Goal: Task Accomplishment & Management: Complete application form

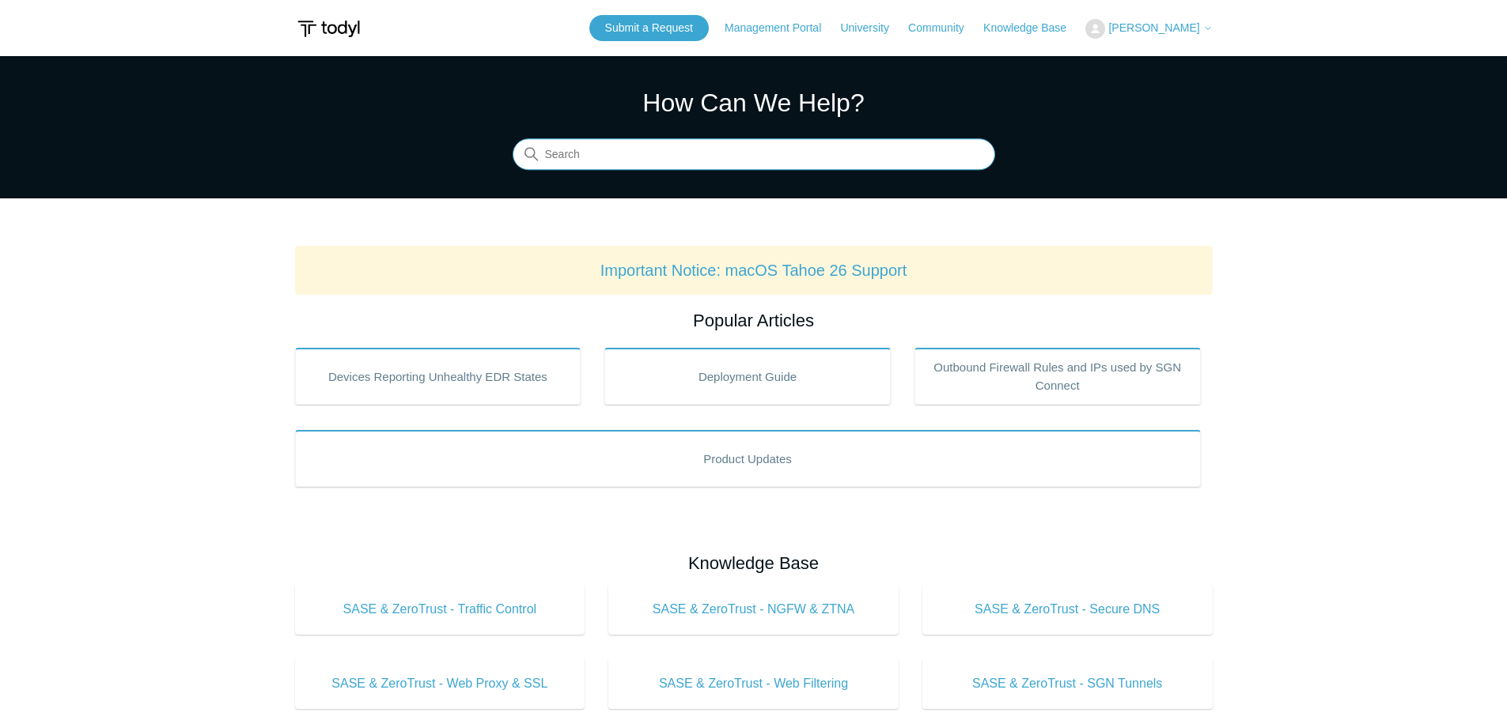
click at [667, 150] on input "Search" at bounding box center [753, 155] width 482 height 32
type input "cannot print localls"
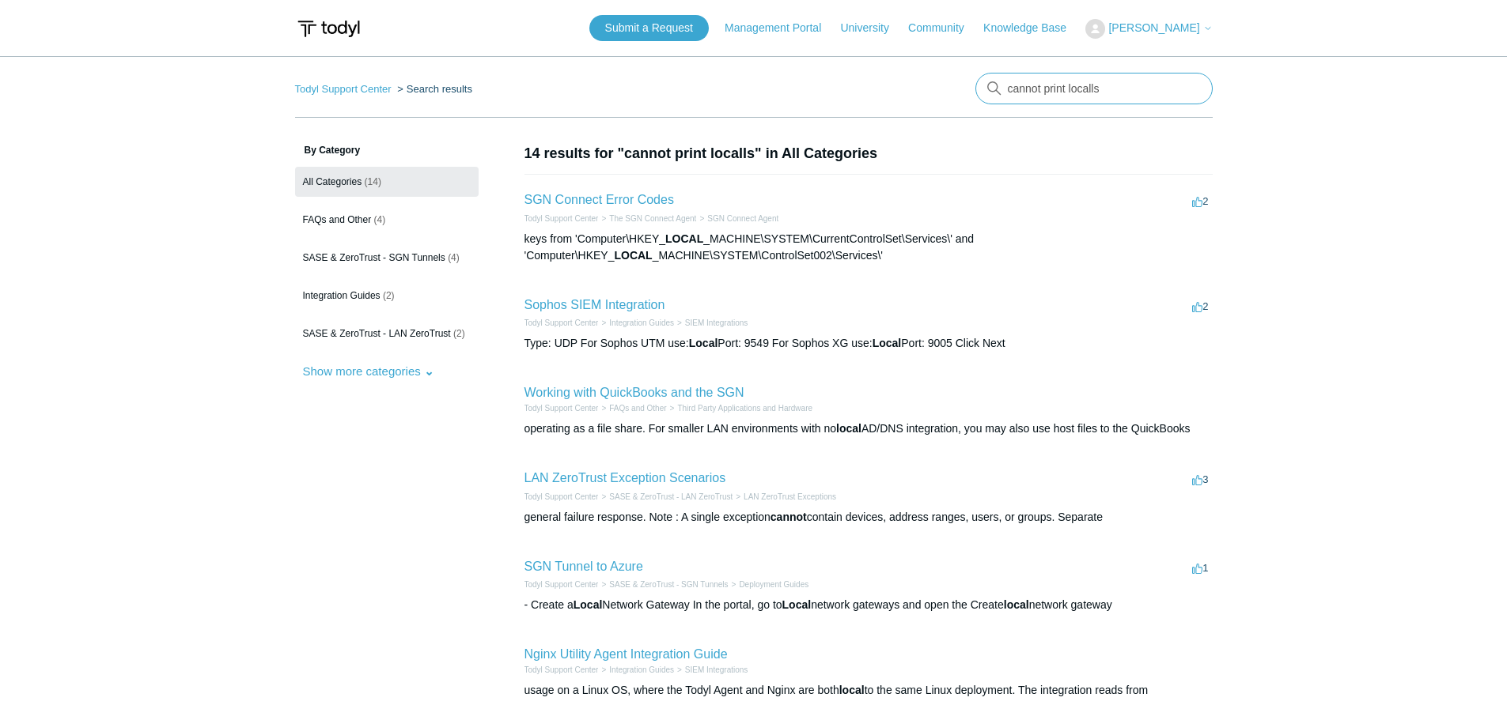
click at [1106, 88] on input "cannot print localls" at bounding box center [1093, 89] width 237 height 32
type input "cannot print locally"
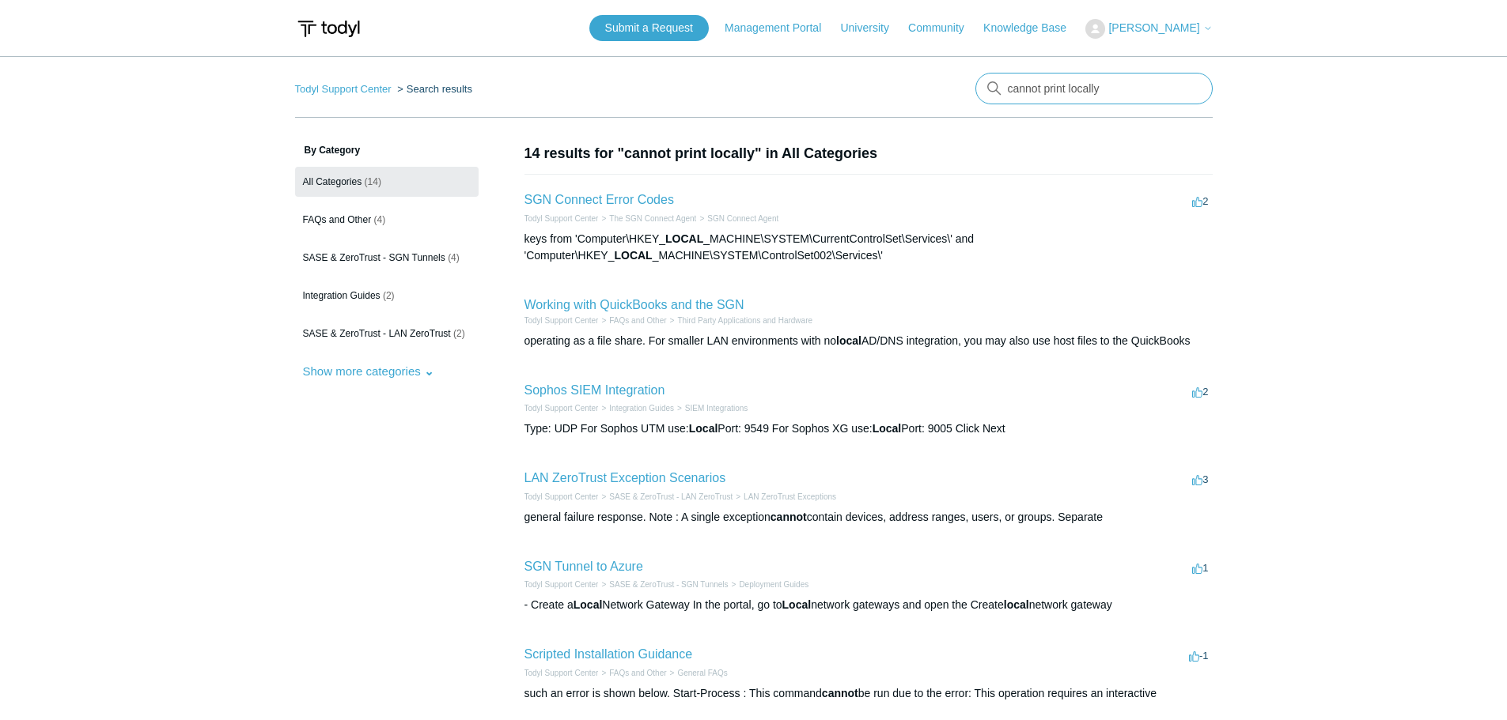
drag, startPoint x: 1117, startPoint y: 87, endPoint x: 914, endPoint y: 96, distance: 202.6
click at [914, 96] on nav "Todyl Support Center Search results There are no matching results in this help …" at bounding box center [753, 95] width 917 height 45
type input "cannot print to local printer after connected with sgn"
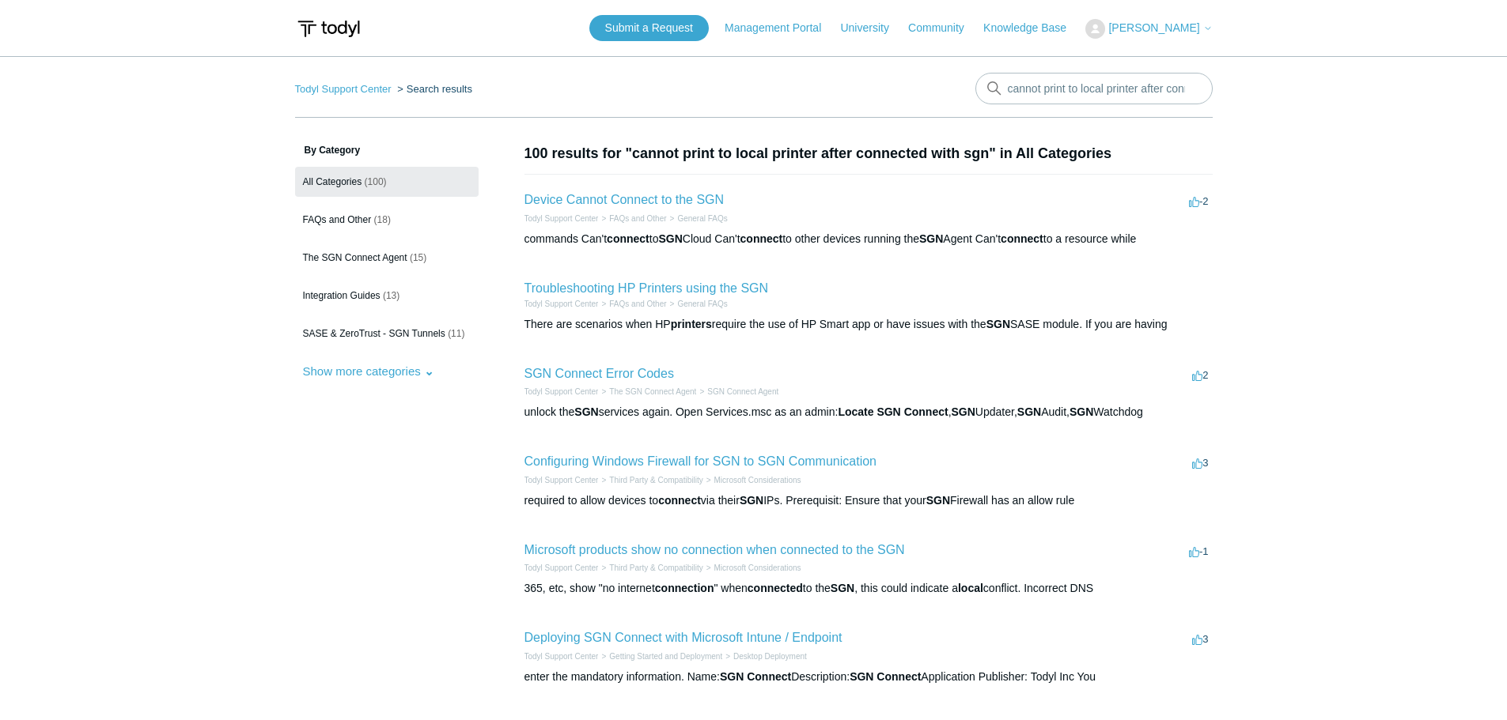
click at [1366, 250] on main "Todyl Support Center Search results cannot print to local printer after connect…" at bounding box center [753, 583] width 1507 height 1054
click at [669, 290] on link "Troubleshooting HP Printers using the SGN" at bounding box center [646, 288] width 244 height 13
click at [831, 268] on li "Troubleshooting HP Printers using the SGN Todyl Support Center FAQs and Other G…" at bounding box center [868, 305] width 688 height 85
click at [833, 283] on li "Troubleshooting HP Printers using the SGN Todyl Support Center FAQs and Other G…" at bounding box center [868, 305] width 688 height 85
click at [872, 346] on li "Troubleshooting HP Printers using the SGN Todyl Support Center FAQs and Other G…" at bounding box center [868, 305] width 688 height 85
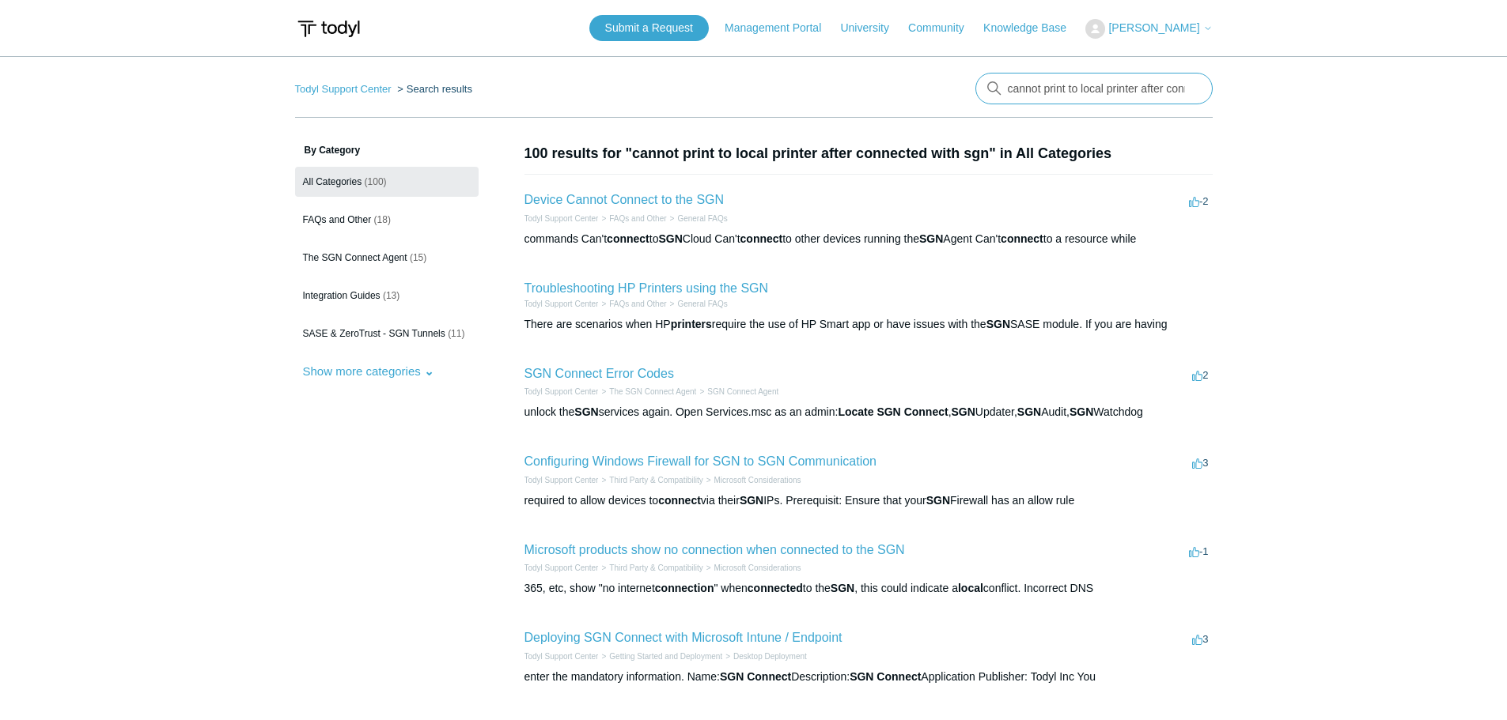
click at [1105, 89] on input "cannot print to local printer after connected with sgn" at bounding box center [1093, 89] width 237 height 32
type input "cannot print to local brother printer after connected with sgn"
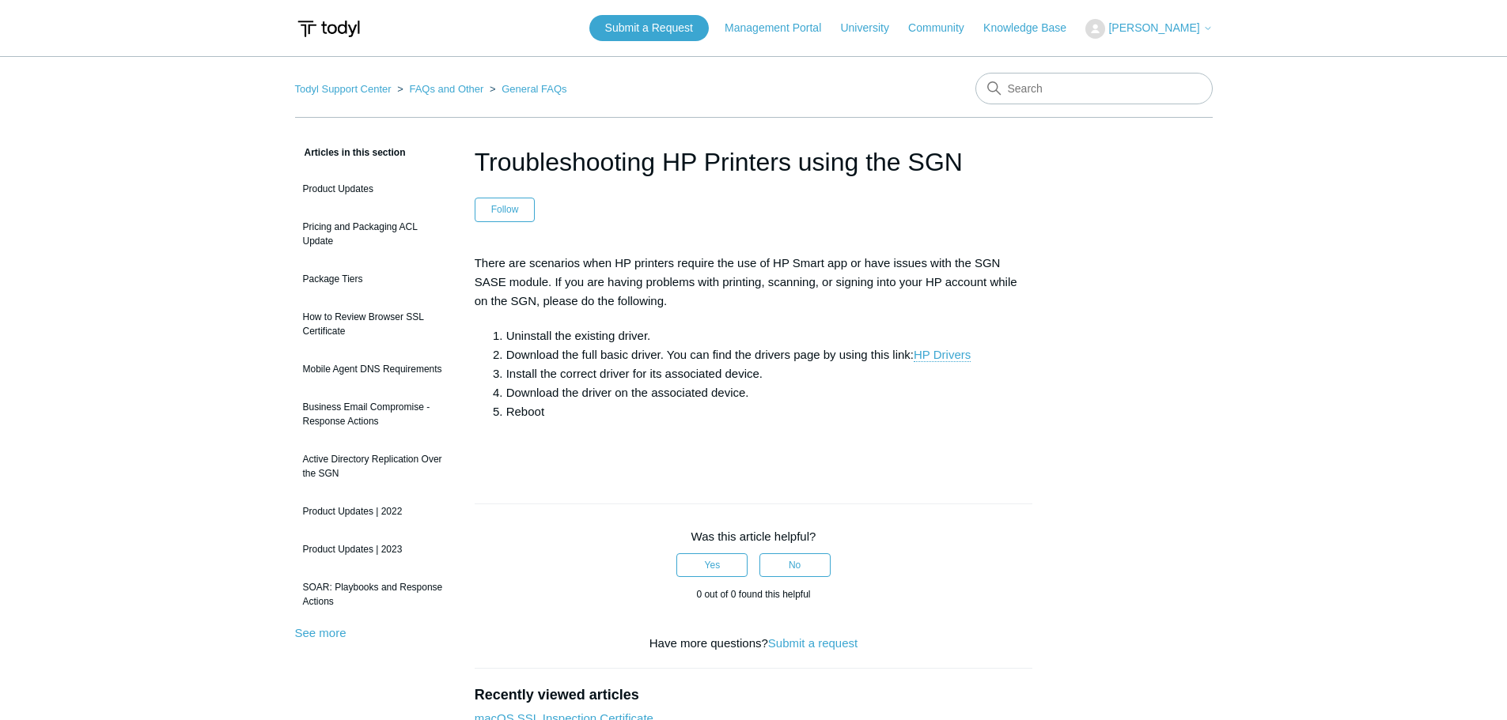
click at [1074, 404] on div "Articles in this section Product Updates Pricing and Packaging ACL Update Packa…" at bounding box center [753, 501] width 917 height 716
click at [1074, 403] on div "Articles in this section Product Updates Pricing and Packaging ACL Update Packa…" at bounding box center [753, 501] width 917 height 716
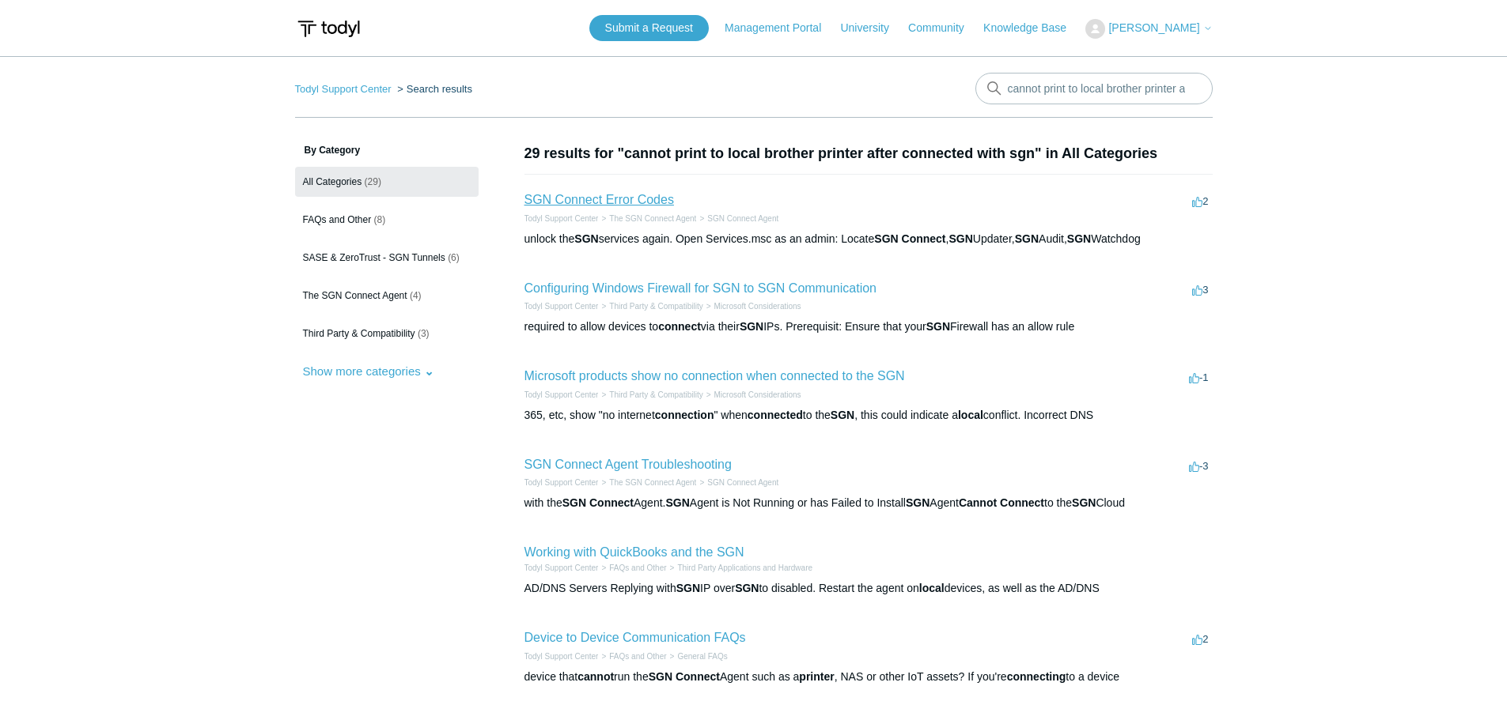
click at [618, 200] on link "SGN Connect Error Codes" at bounding box center [598, 199] width 149 height 13
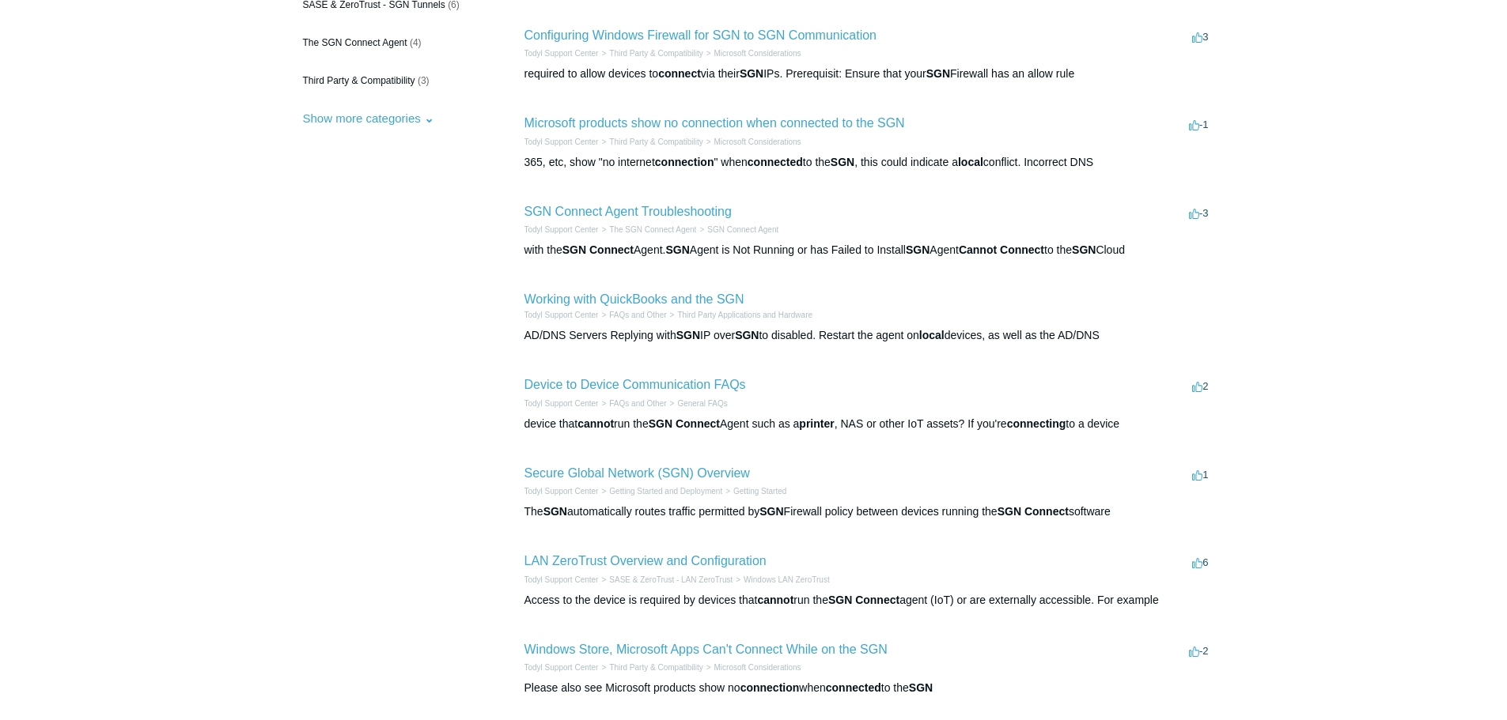
scroll to position [158, 0]
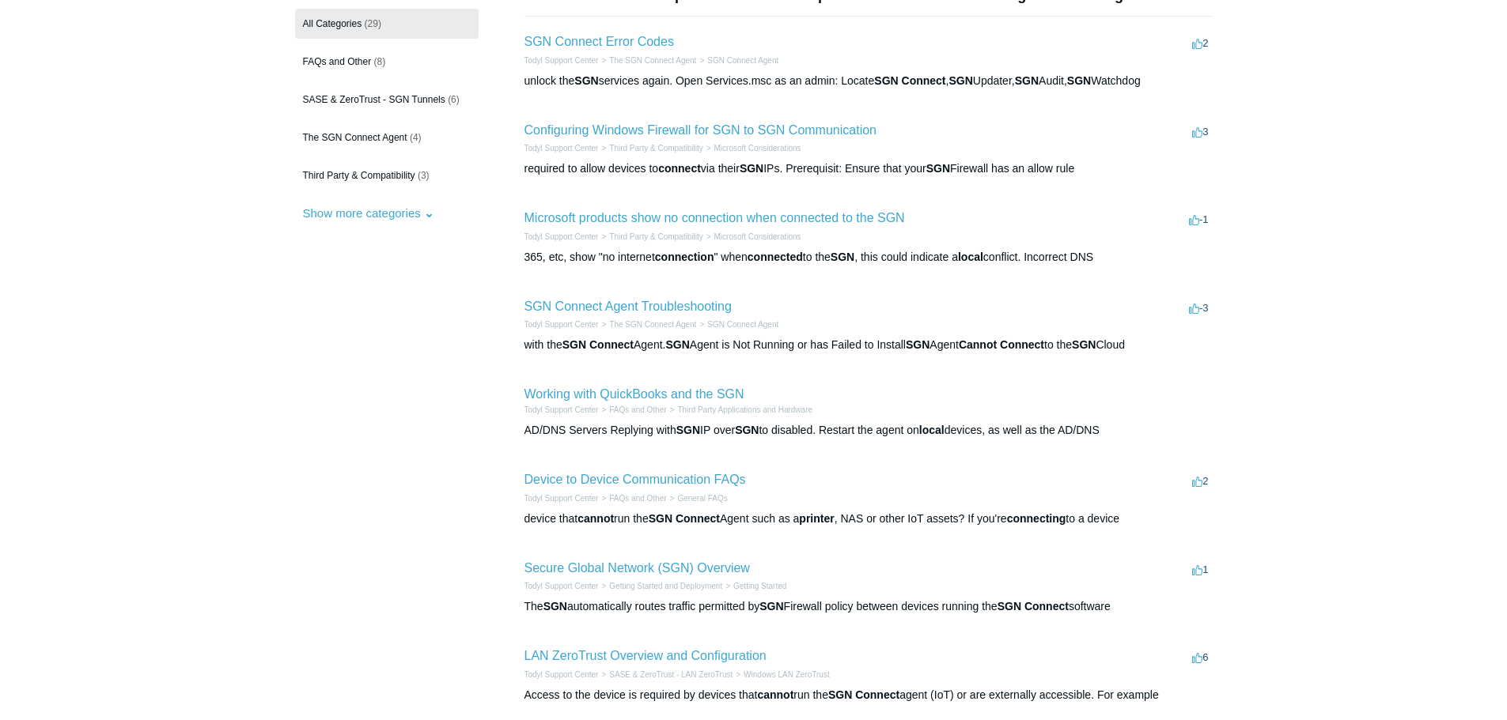
click at [951, 371] on li "Working with QuickBooks and the SGN Todyl Support Center FAQs and Other Third P…" at bounding box center [868, 411] width 688 height 85
click at [1306, 374] on main "Todyl Support Center Search results cannot print to local brother printer after…" at bounding box center [753, 426] width 1507 height 1057
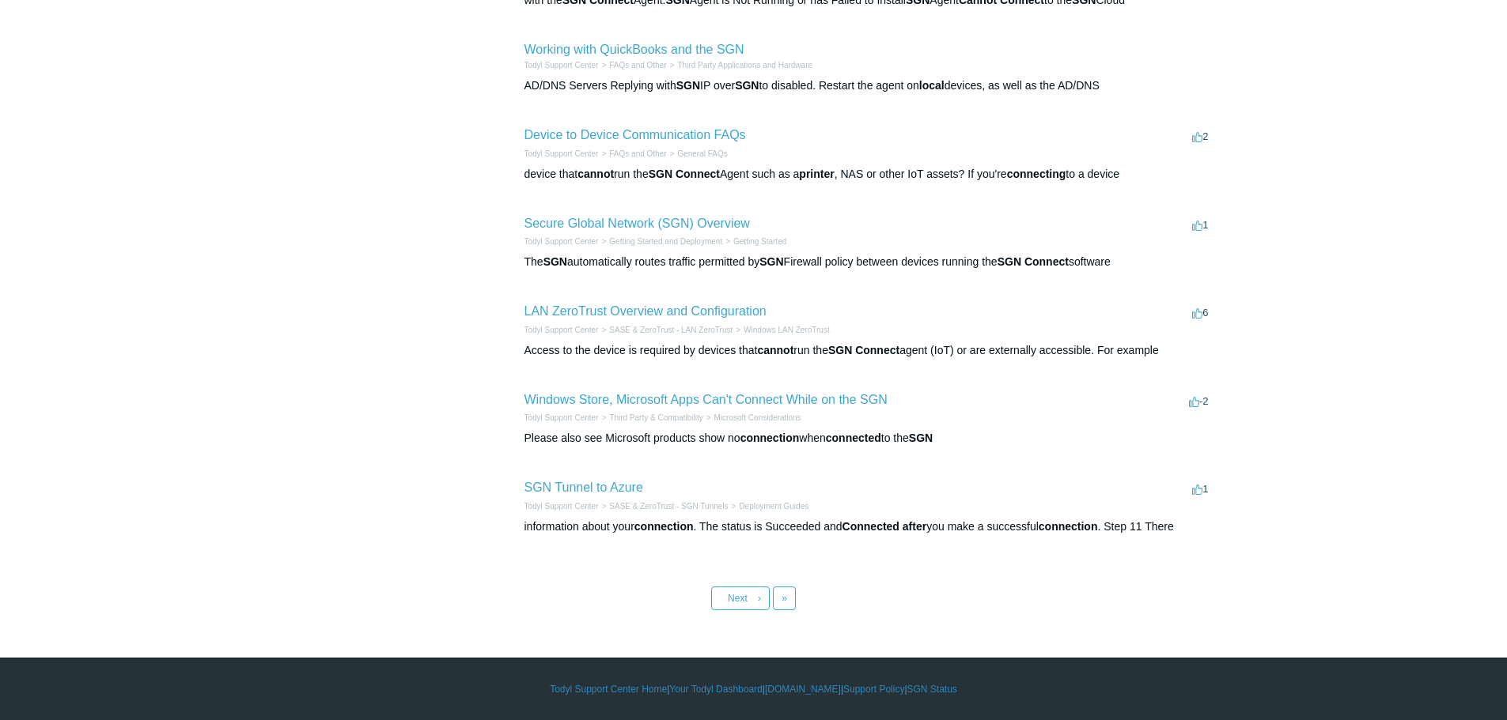
scroll to position [345, 0]
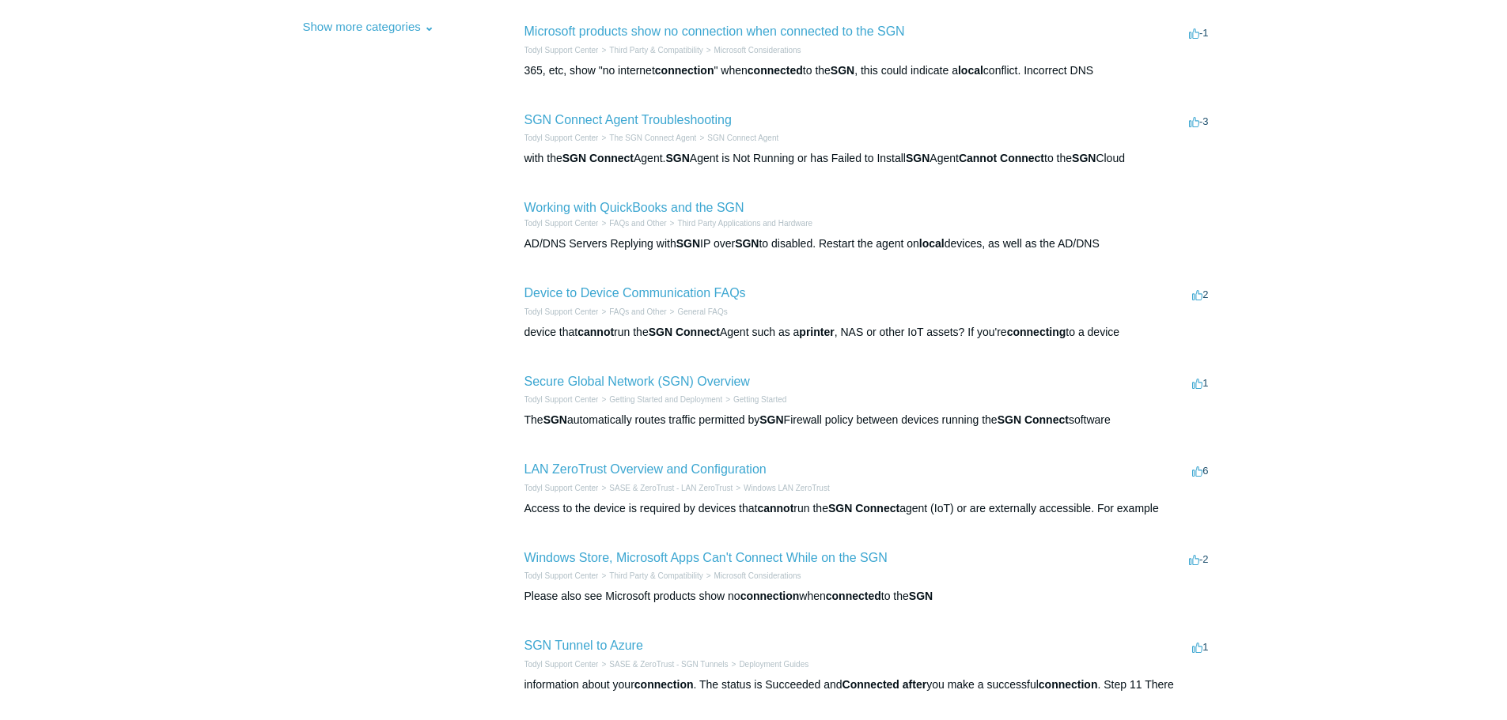
click at [766, 340] on div "device that cannot run the SGN Connect Agent such as a printer , NAS or other I…" at bounding box center [868, 332] width 688 height 17
click at [794, 341] on li "Device to Device Communication FAQs 2 votes 2 Todyl Support Center FAQs and Oth…" at bounding box center [868, 312] width 688 height 89
click at [841, 342] on li "Device to Device Communication FAQs 2 votes 2 Todyl Support Center FAQs and Oth…" at bounding box center [868, 312] width 688 height 89
click at [686, 294] on link "Device to Device Communication FAQs" at bounding box center [634, 292] width 221 height 13
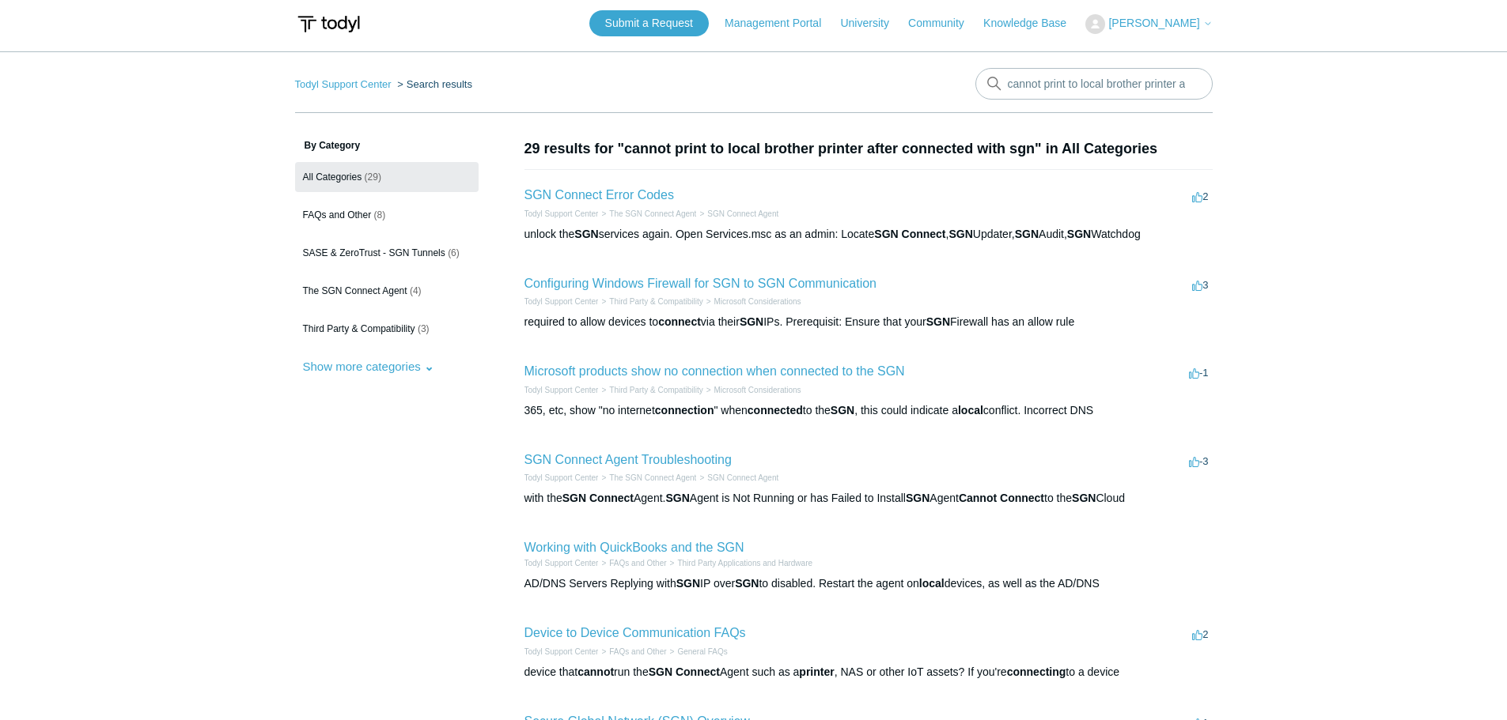
scroll to position [0, 0]
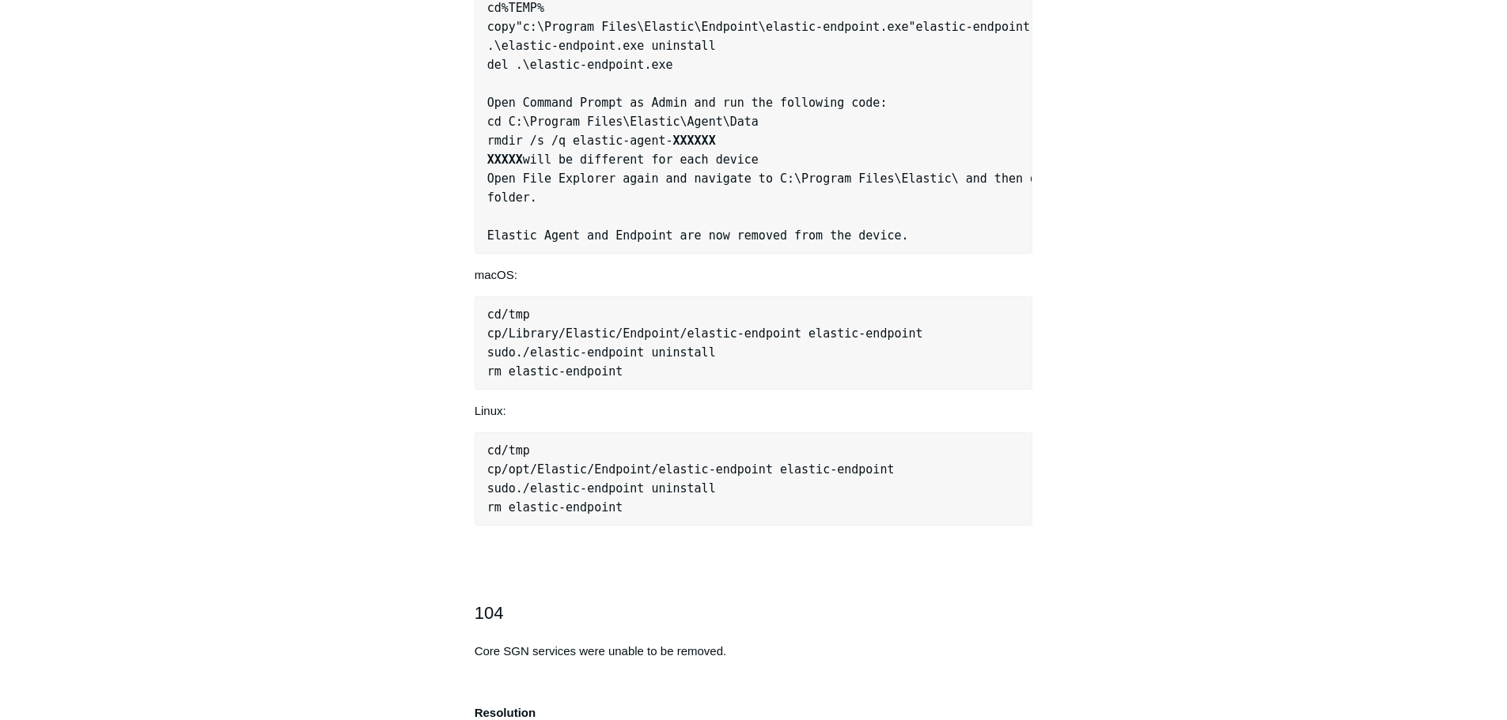
scroll to position [2135, 0]
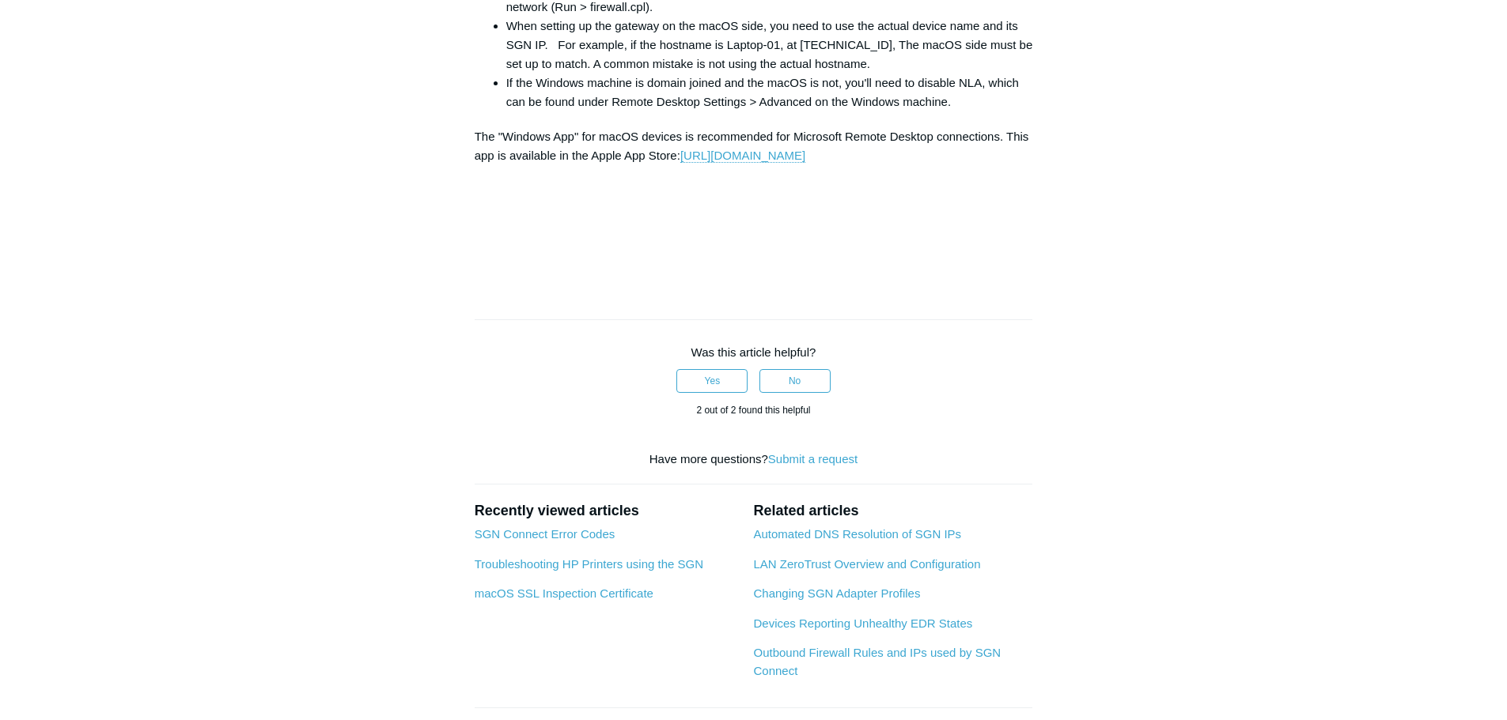
scroll to position [2214, 0]
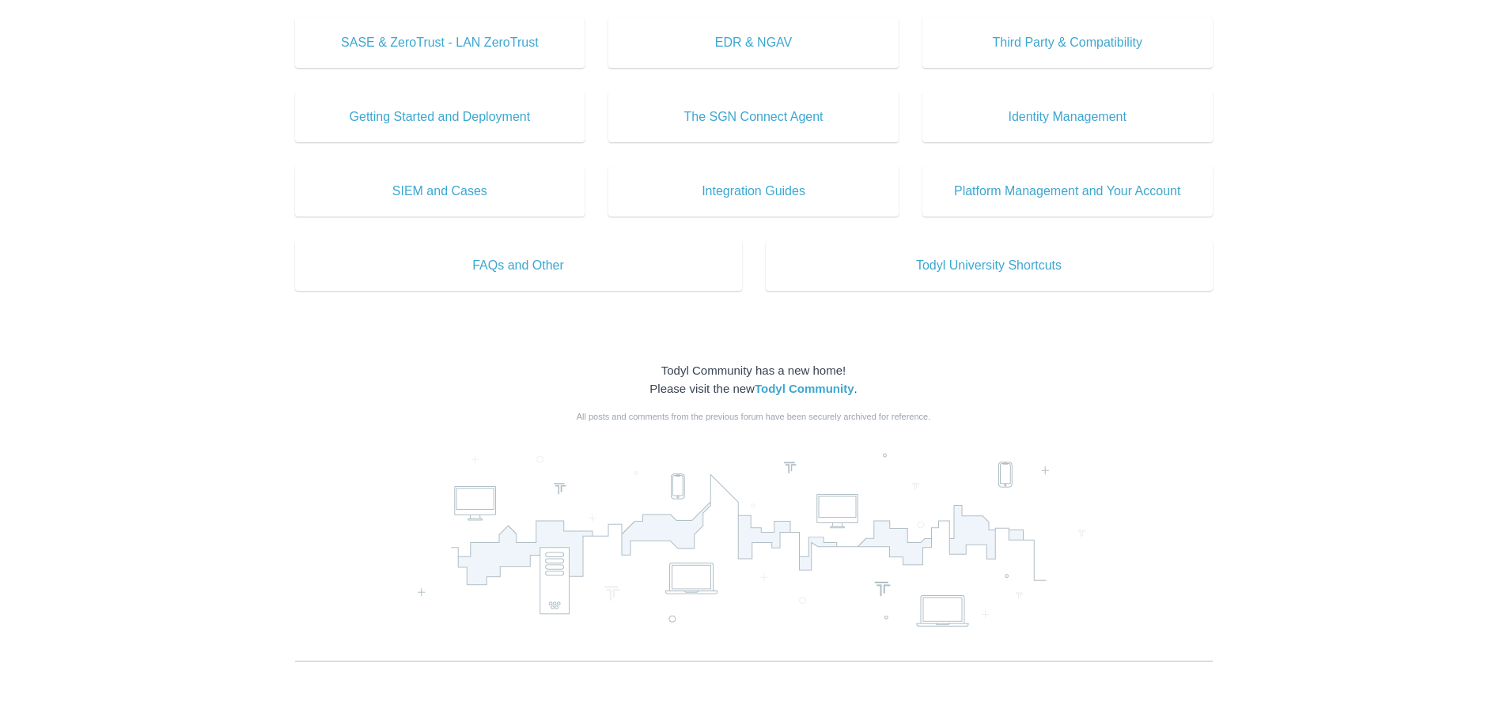
scroll to position [815, 0]
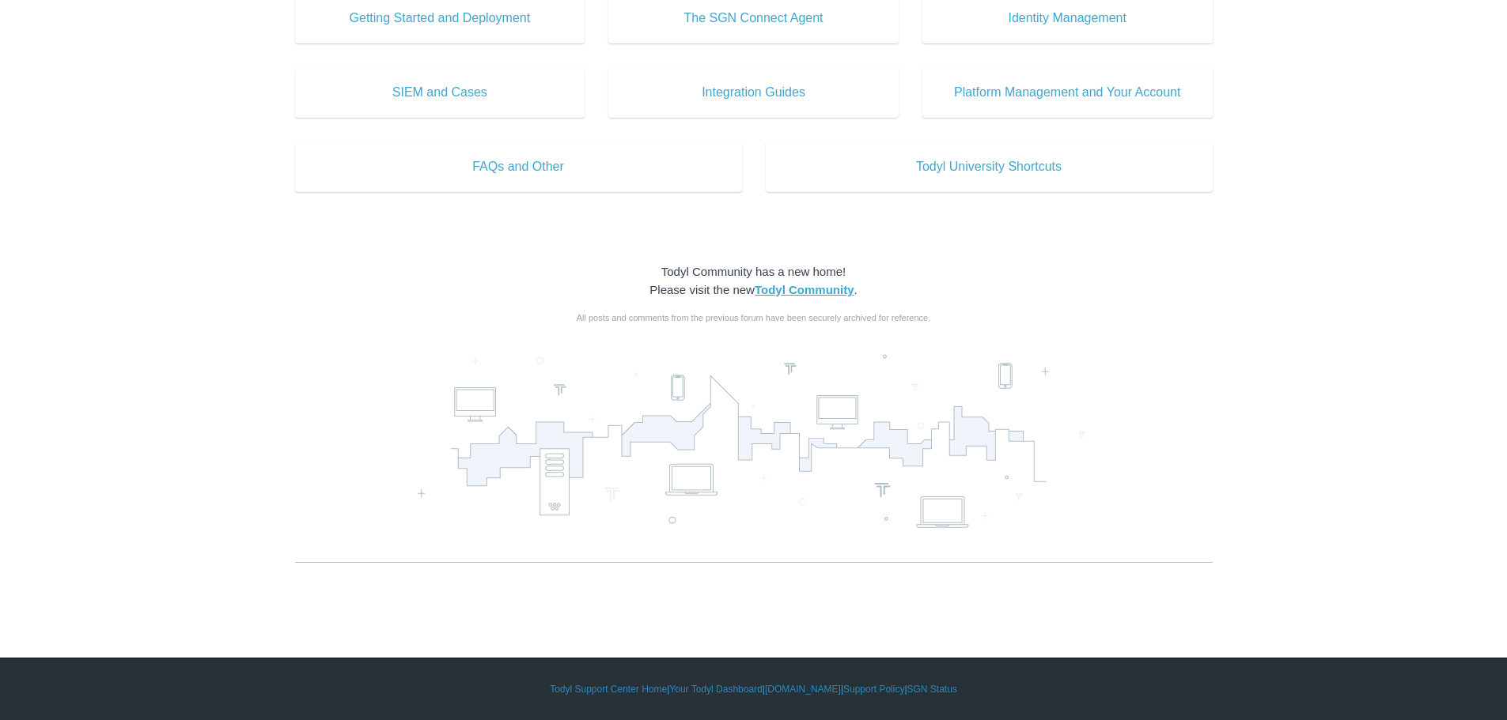
click at [828, 290] on strong "Todyl Community" at bounding box center [804, 289] width 100 height 13
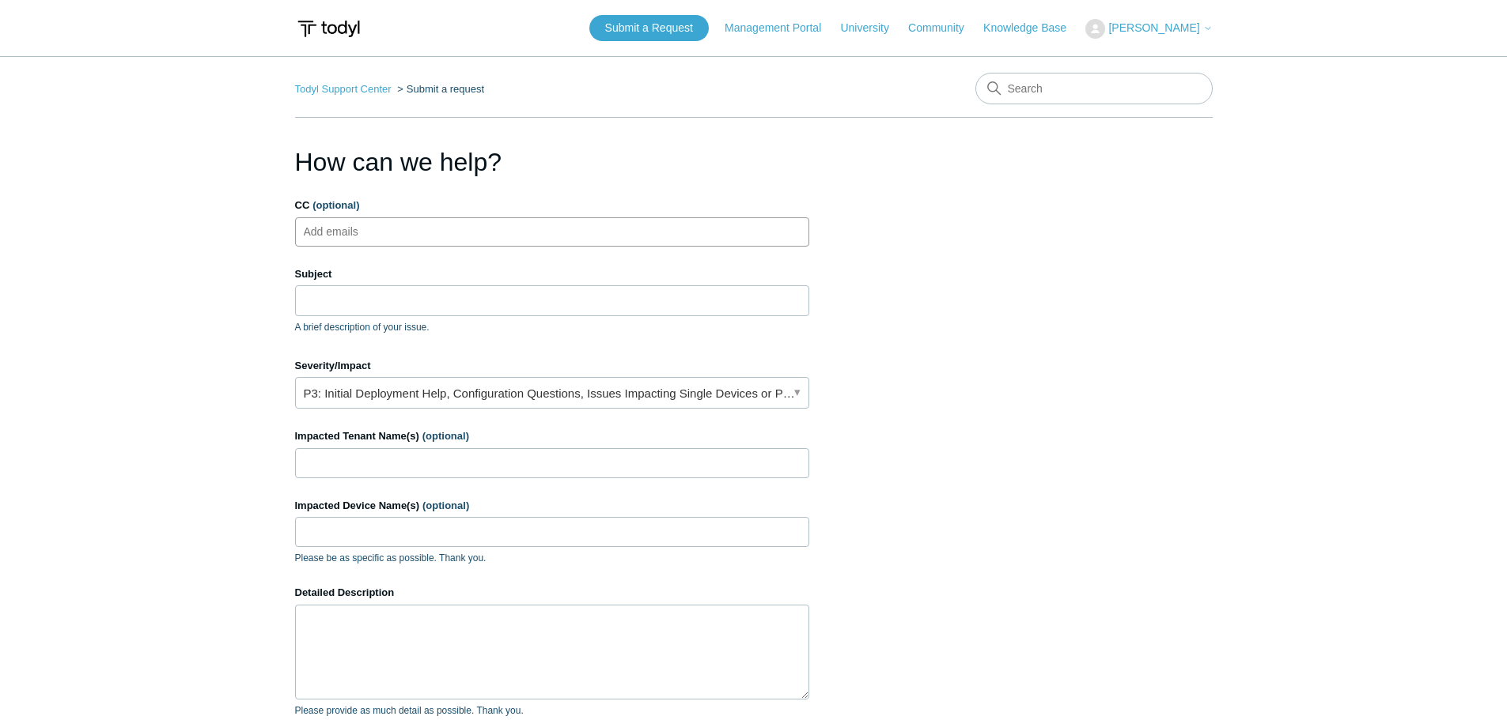
click at [387, 229] on input "CC (optional)" at bounding box center [344, 232] width 94 height 24
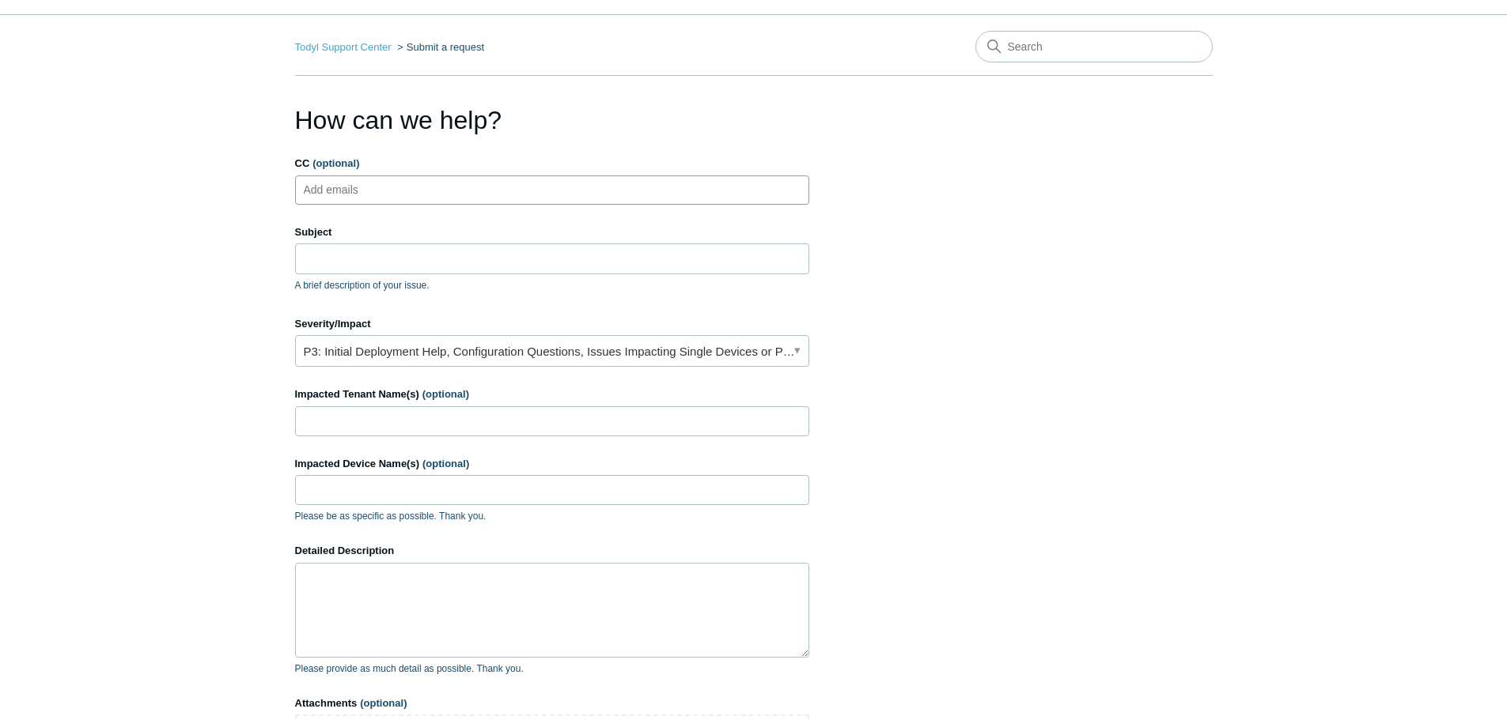
scroll to position [79, 0]
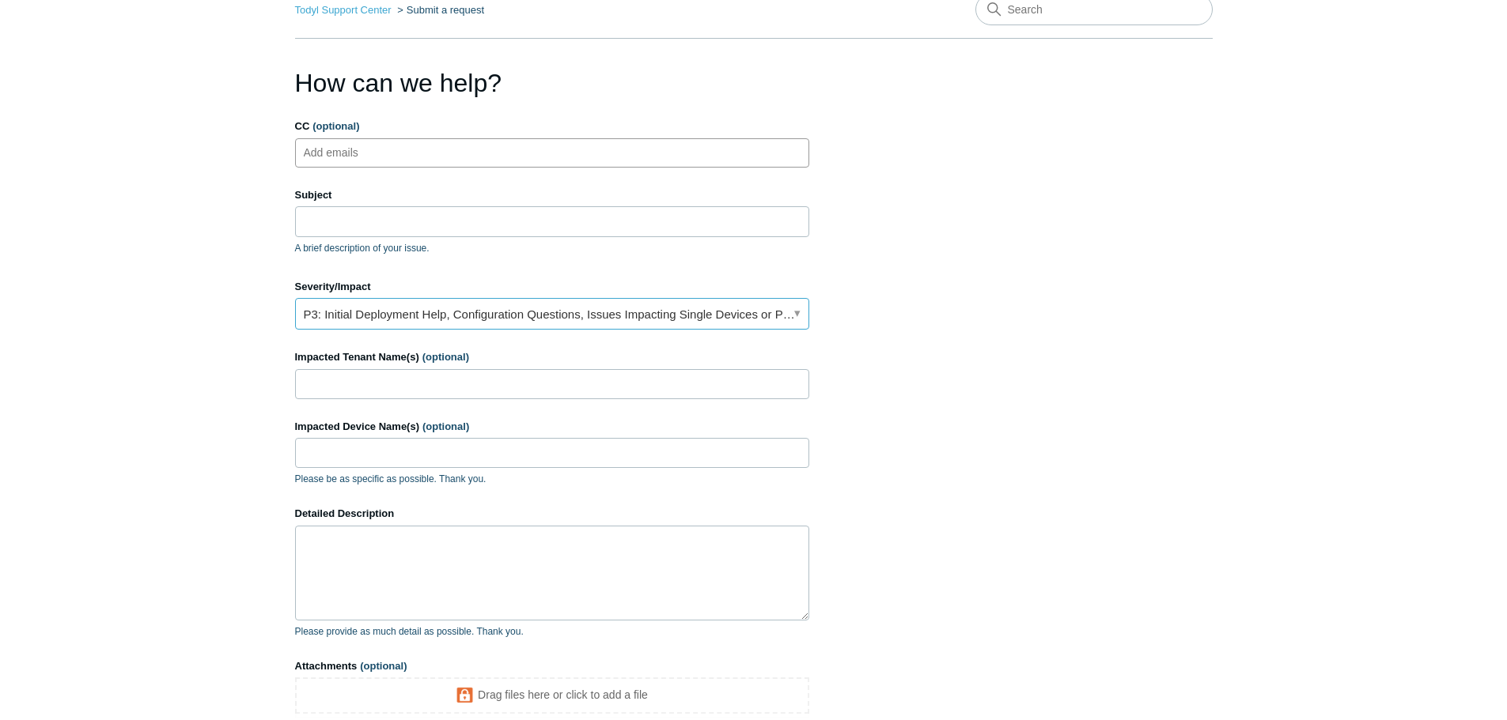
click at [728, 315] on link "P3: Initial Deployment Help, Configuration Questions, Issues Impacting Single D…" at bounding box center [552, 314] width 514 height 32
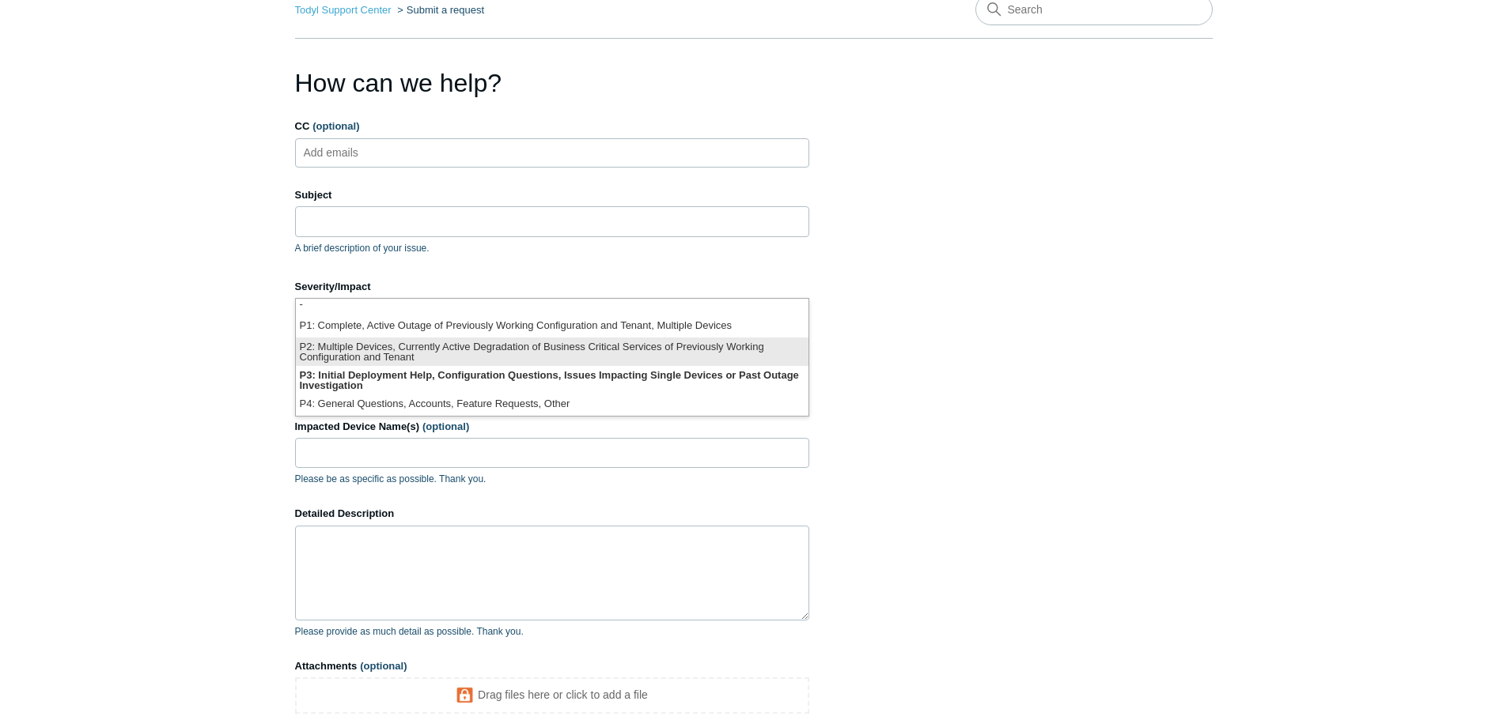
scroll to position [158, 0]
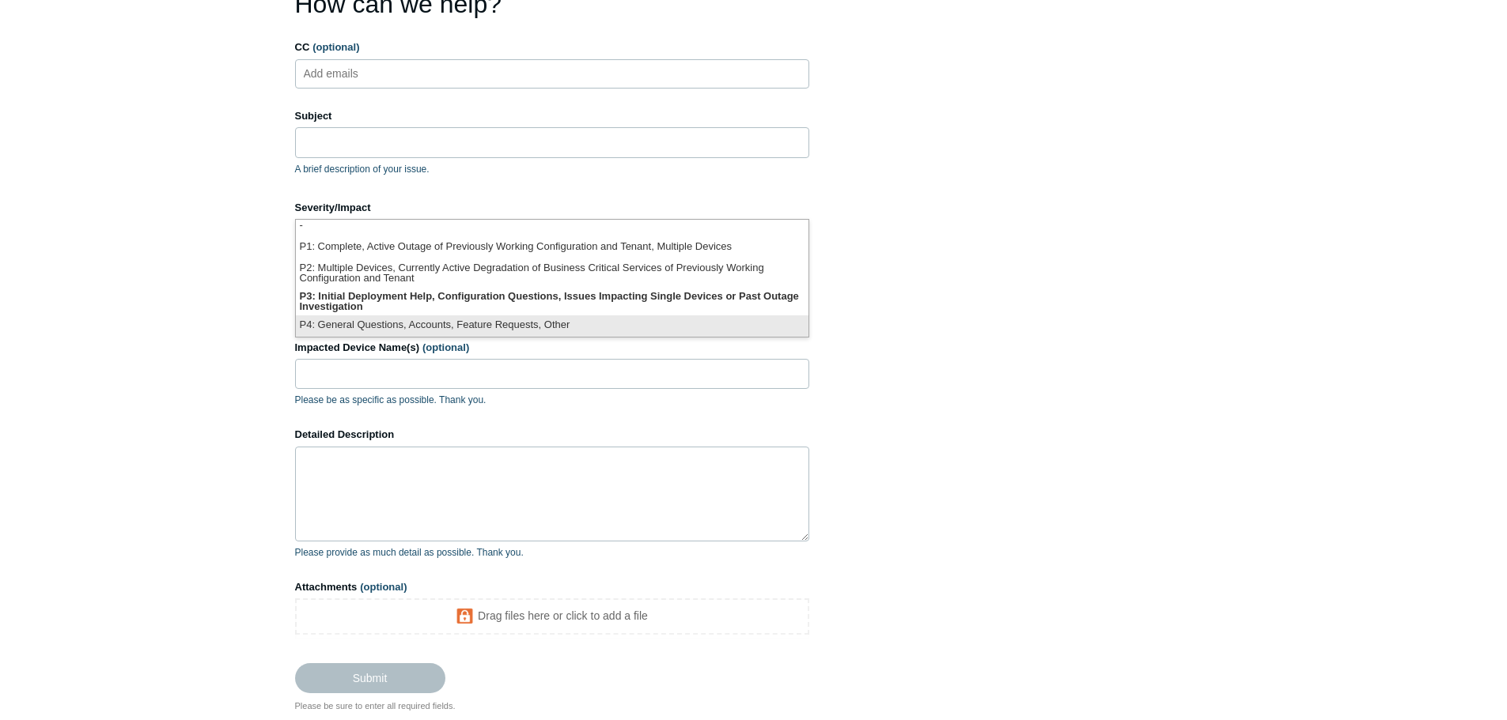
click at [558, 326] on li "P4: General Questions, Accounts, Feature Requests, Other" at bounding box center [552, 326] width 512 height 21
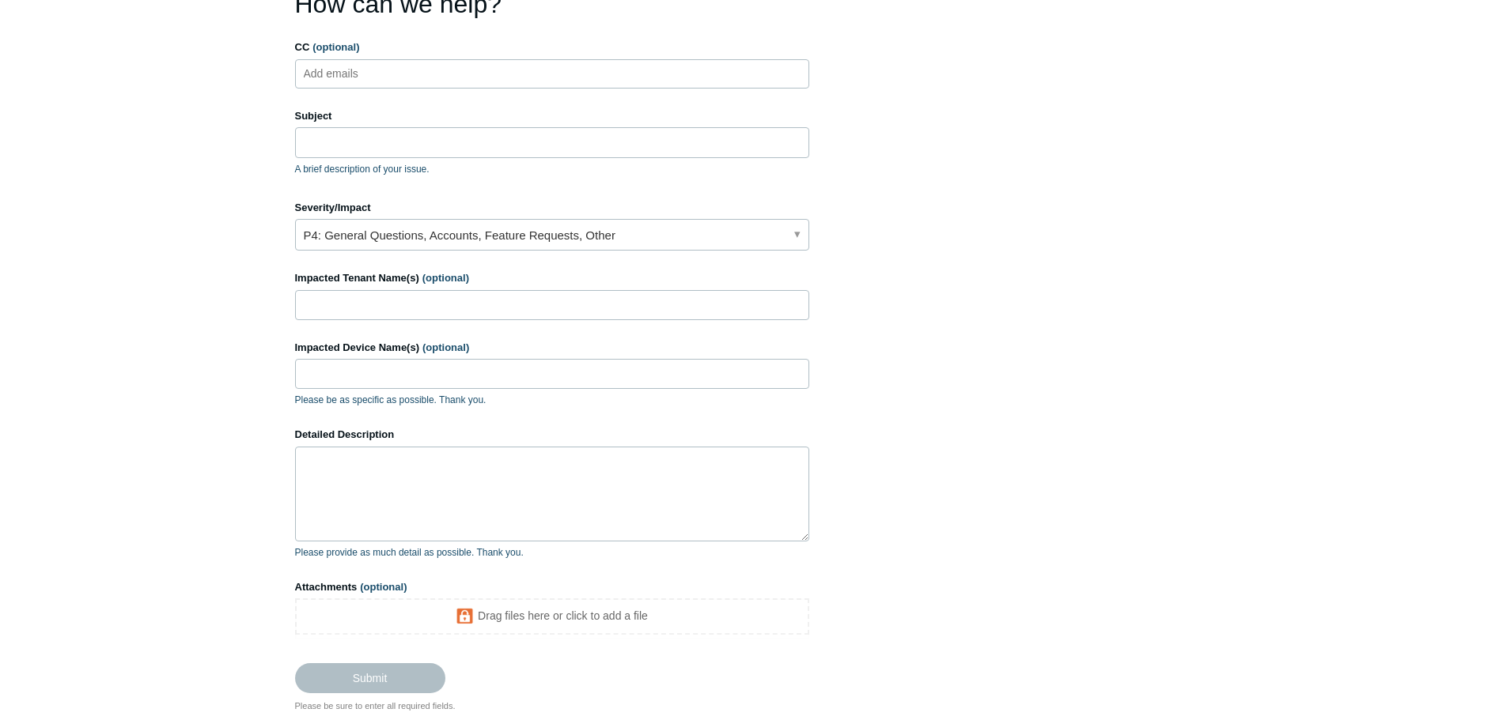
click at [985, 307] on section "How can we help? CC (optional) Add emails Subject A brief description of your i…" at bounding box center [753, 349] width 917 height 728
click at [485, 306] on input "Impacted Tenant Name(s) (optional)" at bounding box center [552, 305] width 514 height 30
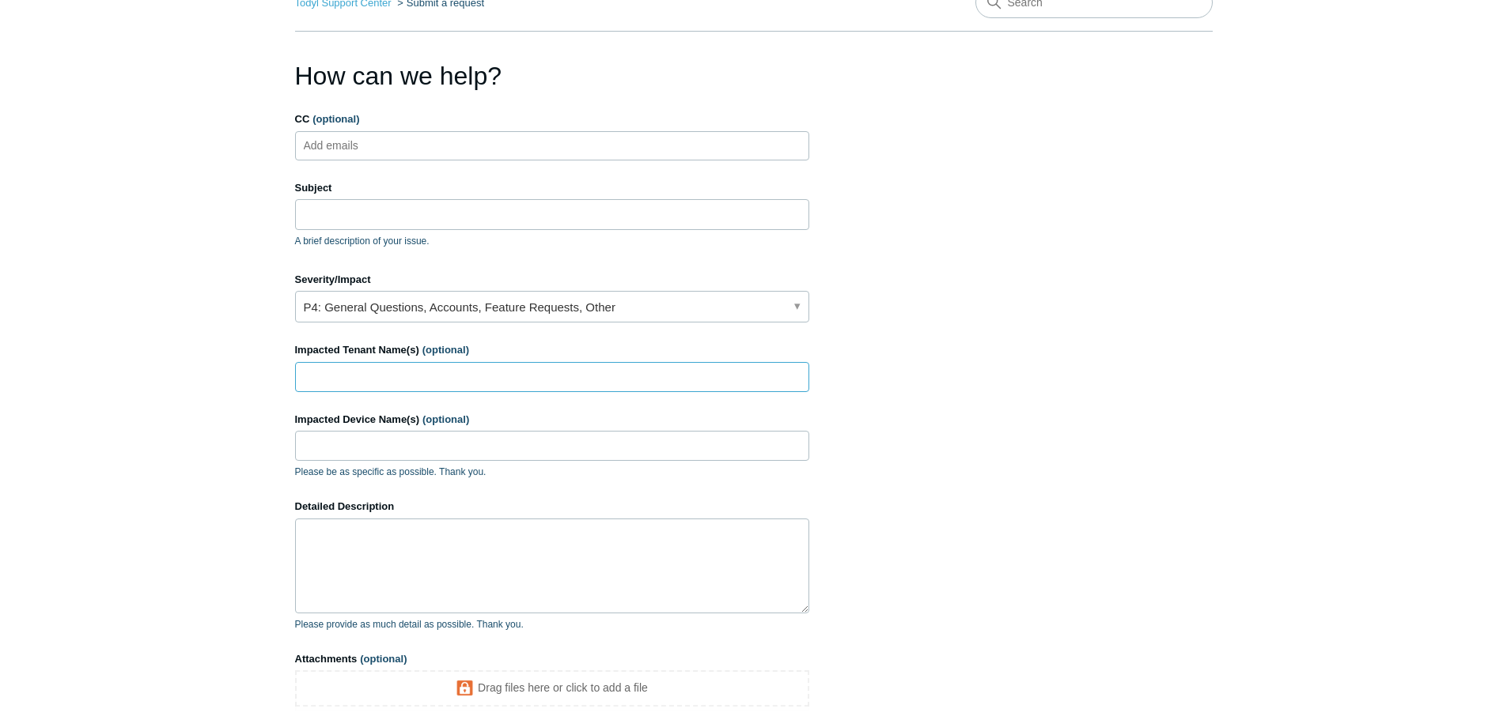
scroll to position [0, 0]
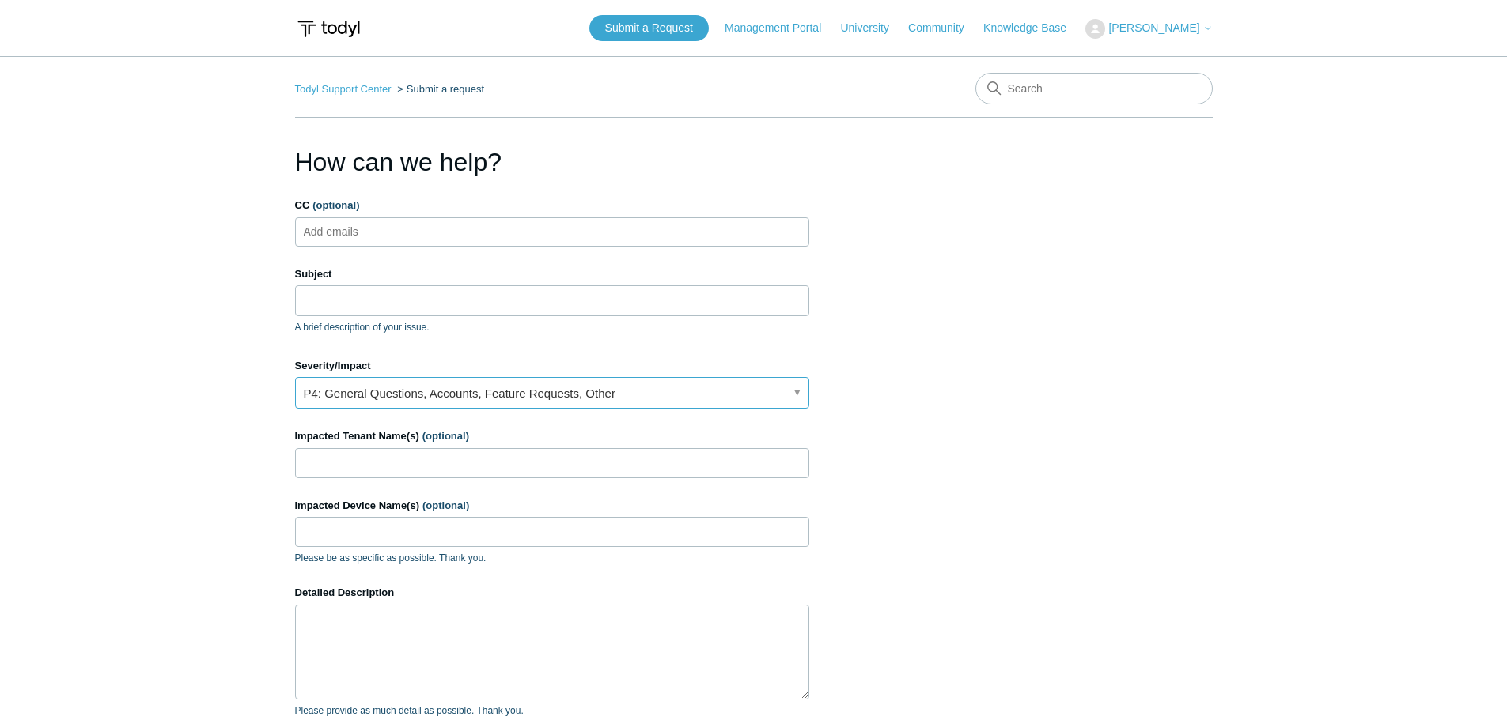
click at [442, 390] on link "P4: General Questions, Accounts, Feature Requests, Other" at bounding box center [552, 393] width 514 height 32
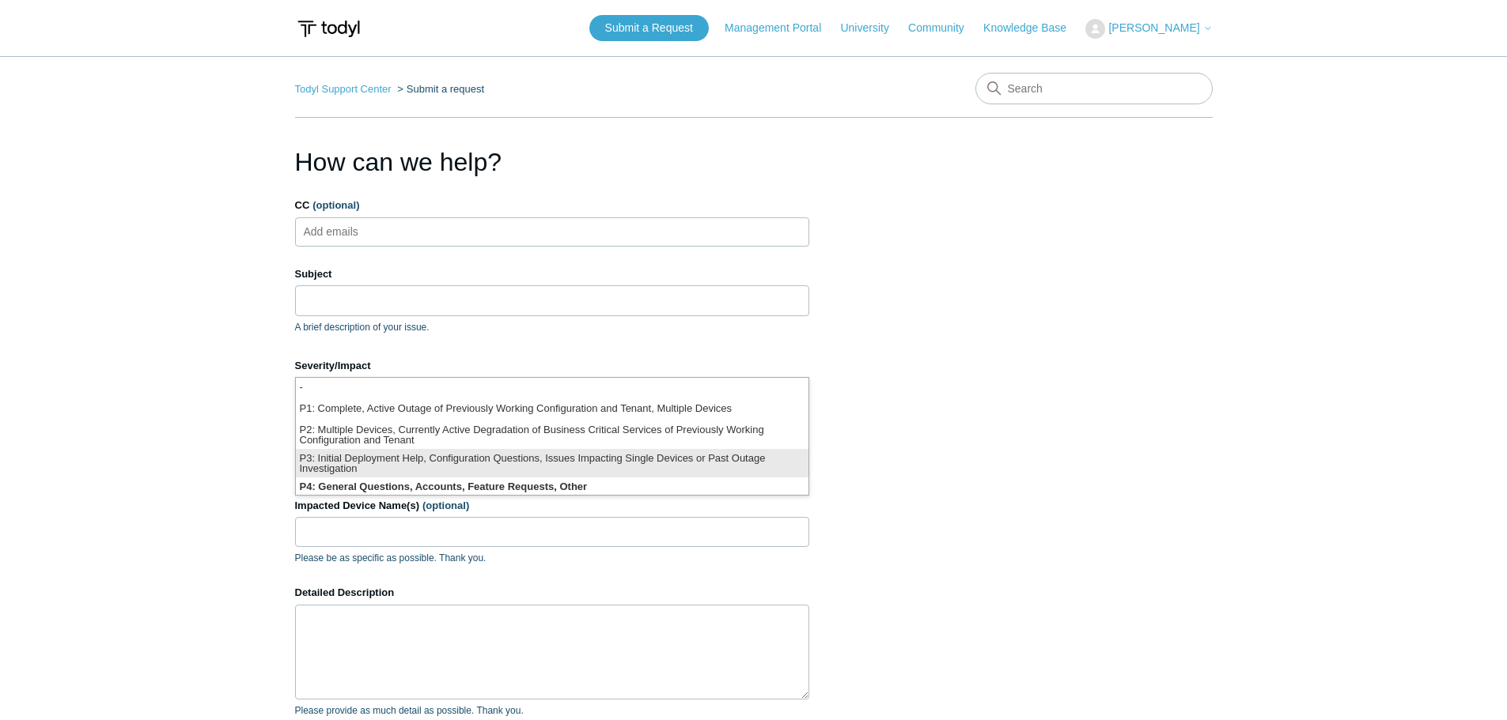
scroll to position [4, 0]
click at [590, 459] on li "P3: Initial Deployment Help, Configuration Questions, Issues Impacting Single D…" at bounding box center [552, 459] width 512 height 28
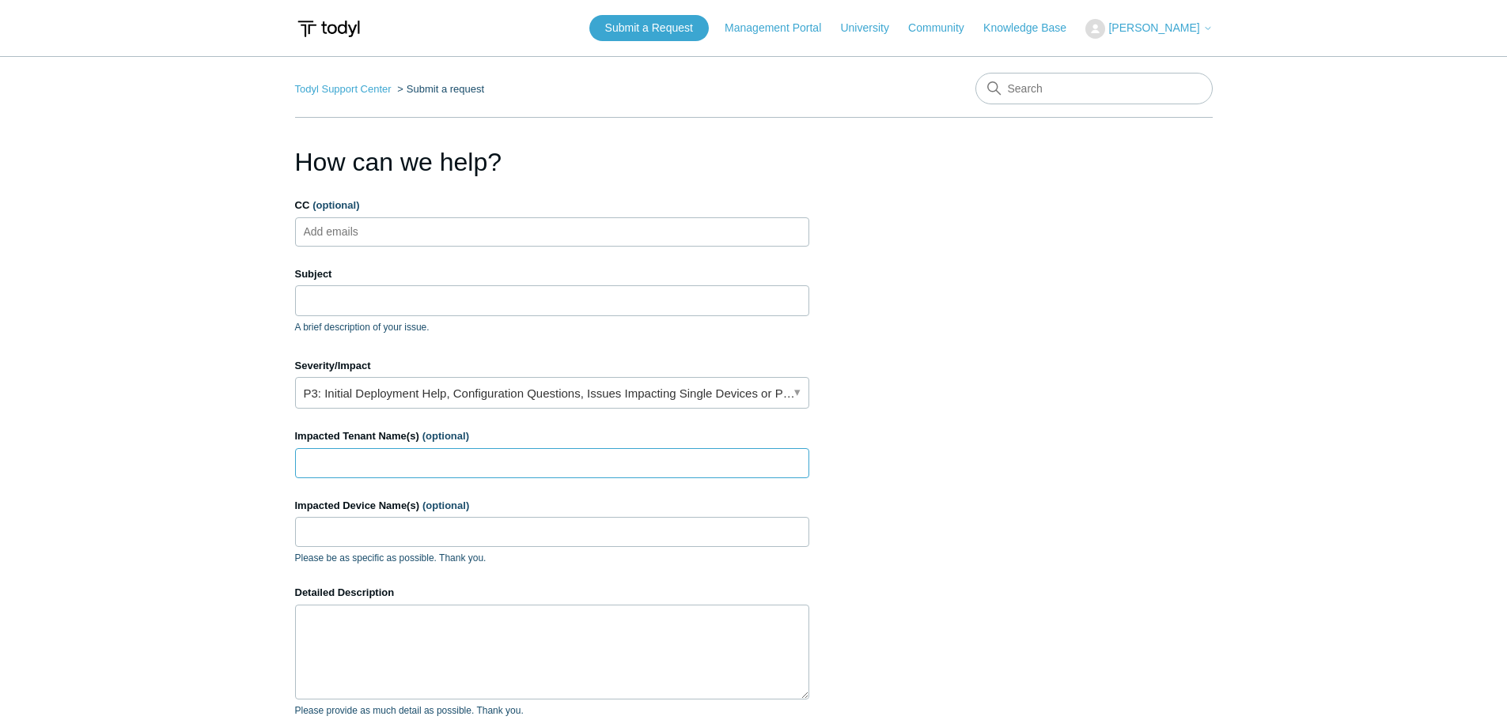
click at [411, 454] on input "Impacted Tenant Name(s) (optional)" at bounding box center [552, 463] width 514 height 30
click at [377, 229] on input "CC (optional)" at bounding box center [344, 232] width 94 height 24
type input "jcermak@symmetricgroup.com"
click at [380, 297] on input "Subject" at bounding box center [552, 300] width 514 height 30
click at [512, 231] on ul "jcermak@symmetricgroup.com" at bounding box center [552, 231] width 514 height 29
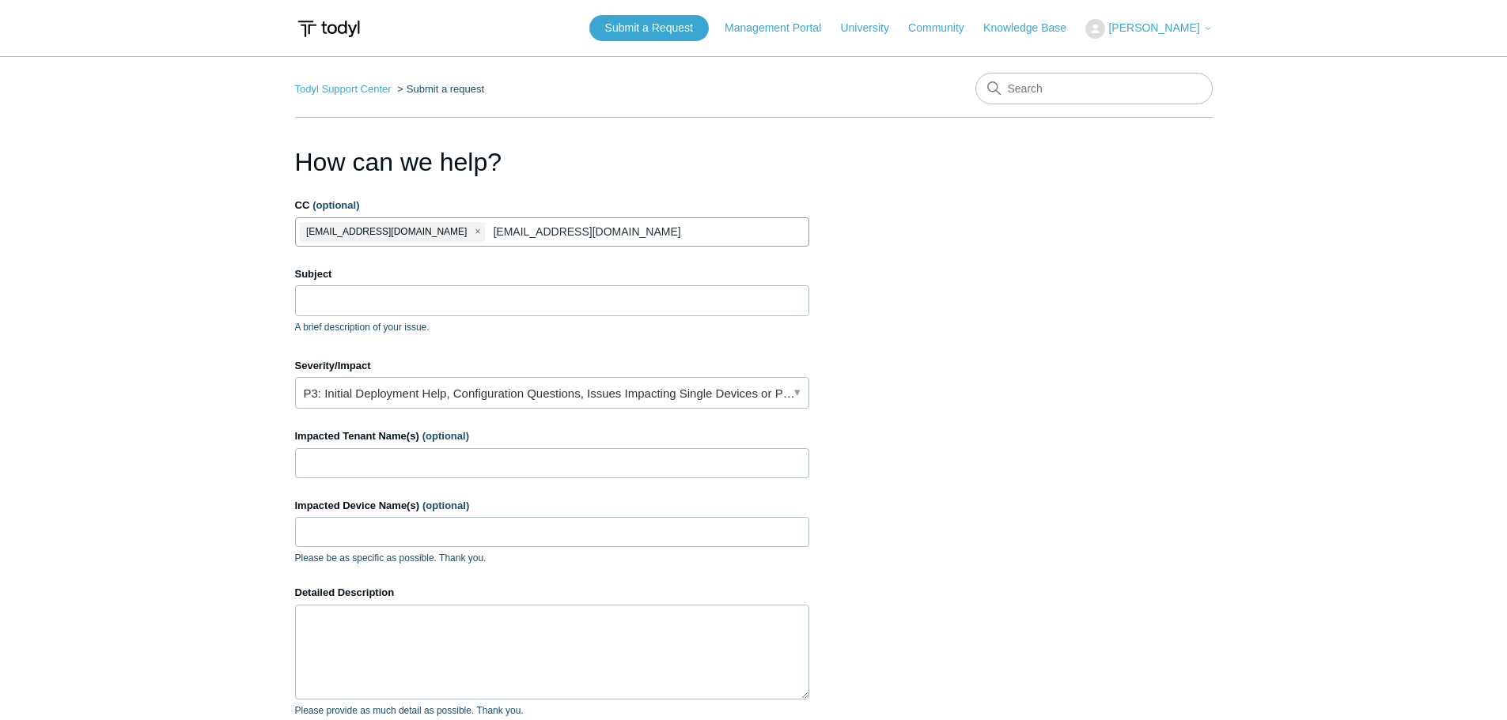
type input "jsaunders@symmetricgroup.com"
click at [551, 296] on input "Subject" at bounding box center [552, 300] width 514 height 30
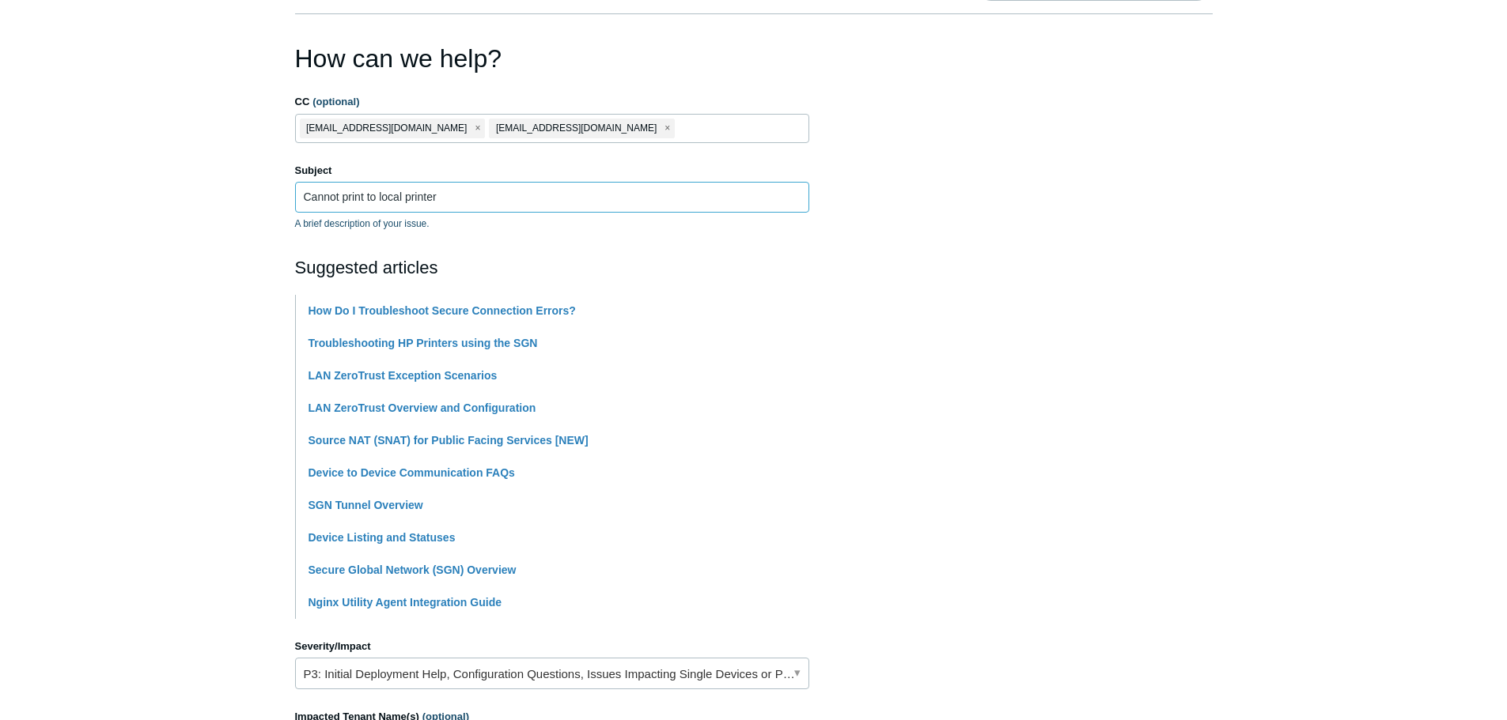
scroll to position [0, 0]
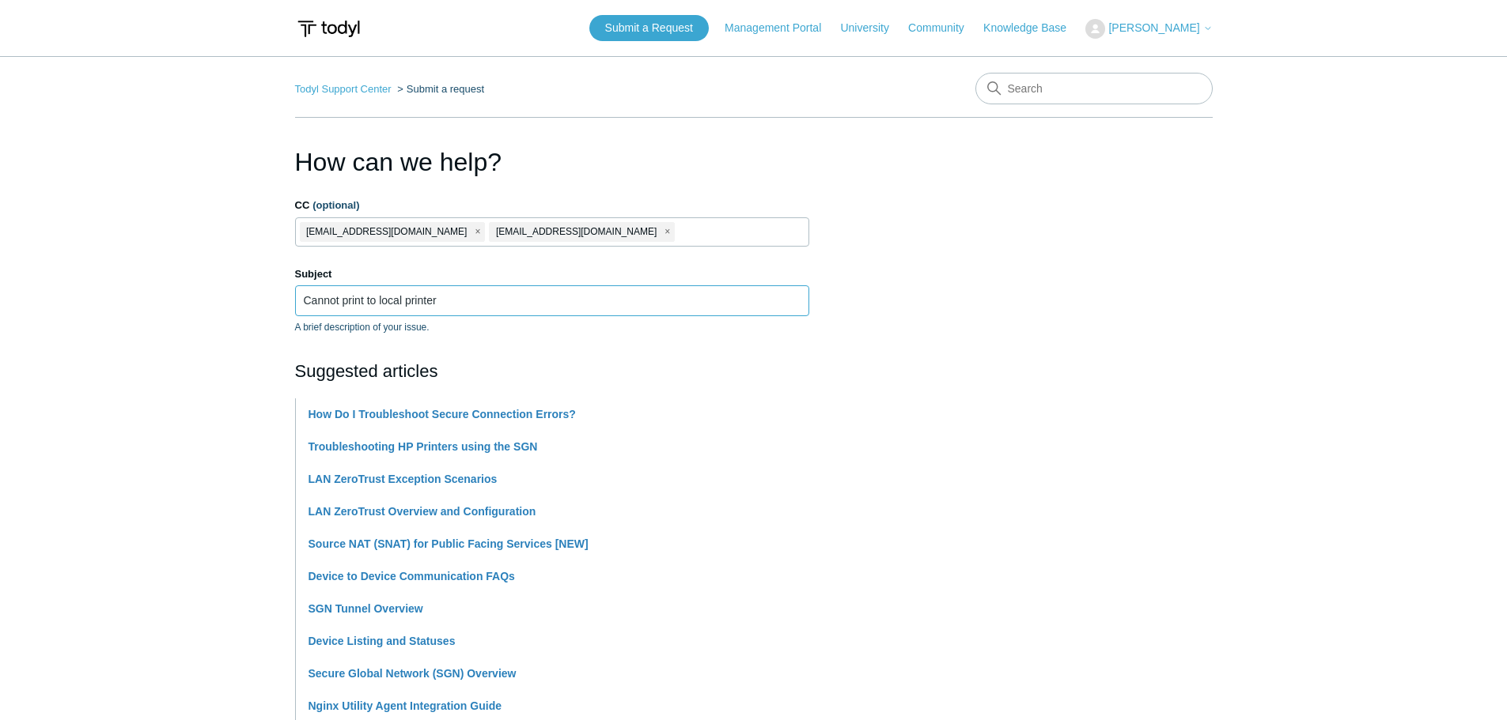
click at [404, 298] on input "Cannot print to local printer" at bounding box center [552, 300] width 514 height 30
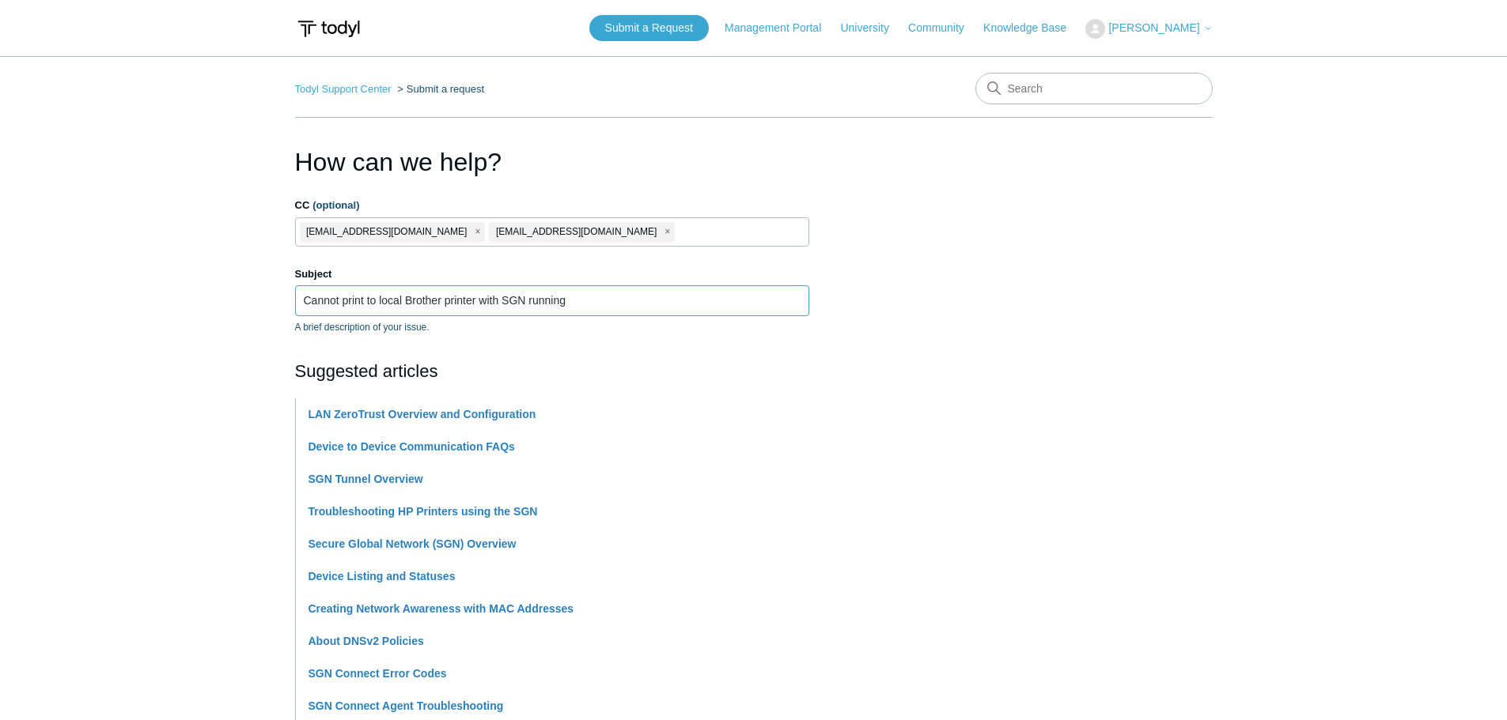
type input "Cannot print to local Brother printer with SGN running"
click at [966, 363] on section "How can we help? CC (optional) jcermak@symmetricgroup.com jsaunders@symmetricgr…" at bounding box center [753, 699] width 917 height 1113
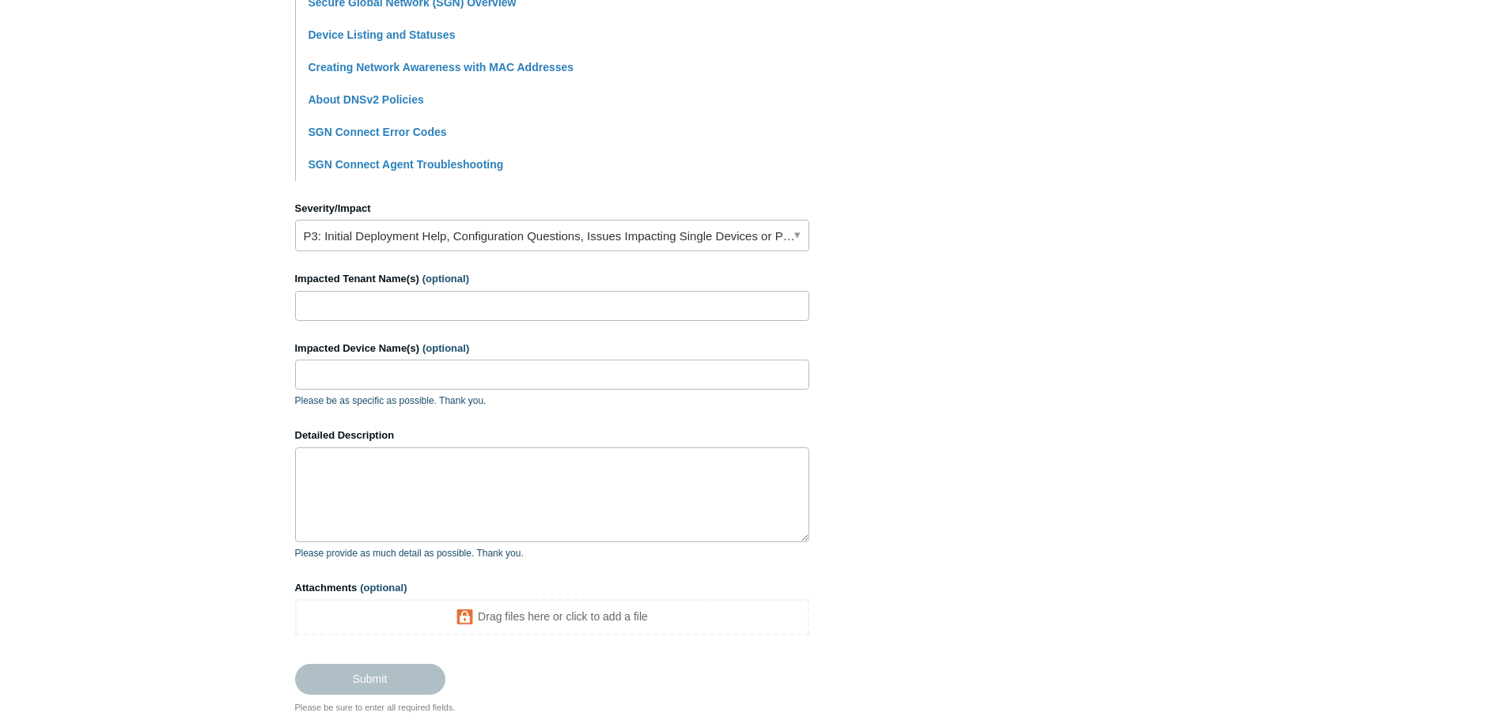
scroll to position [554, 0]
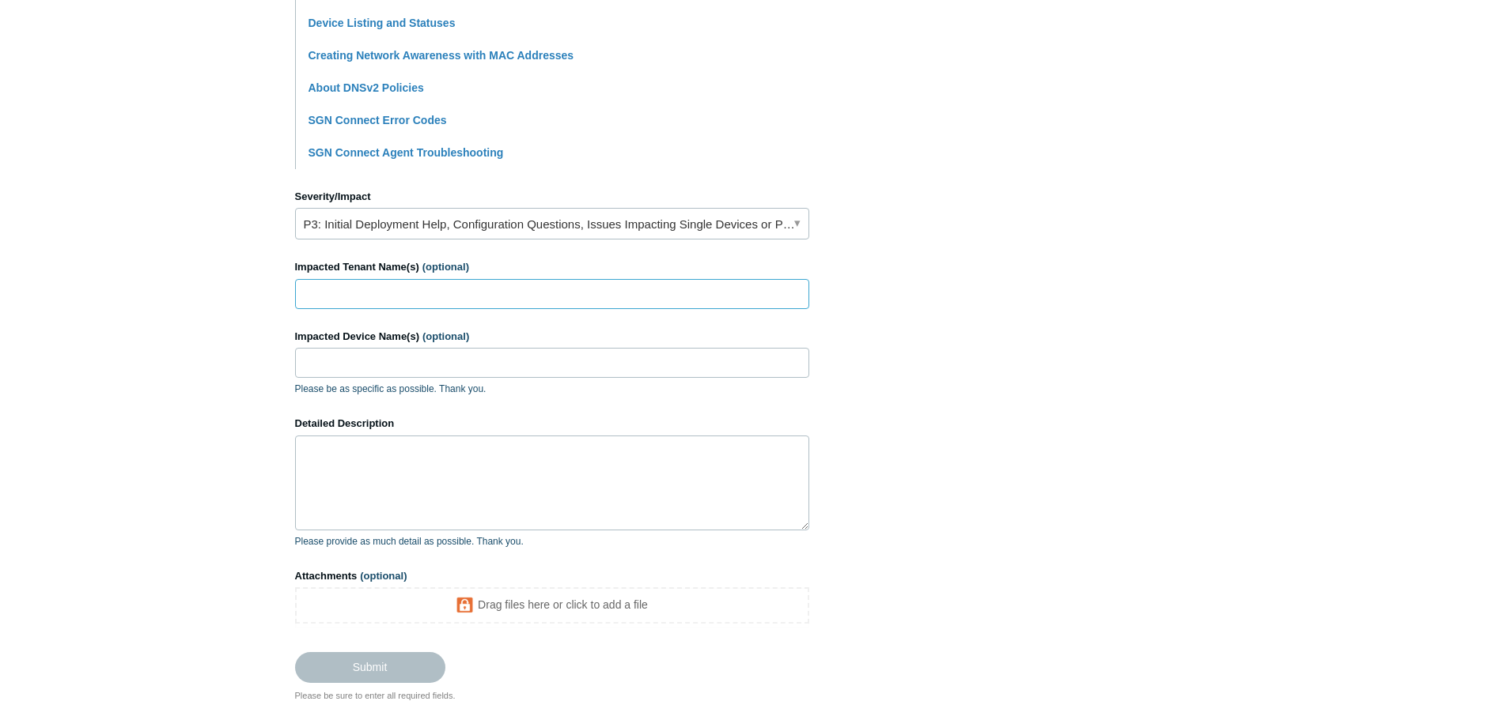
click at [437, 292] on input "Impacted Tenant Name(s) (optional)" at bounding box center [552, 294] width 514 height 30
click at [389, 296] on input "Impacted Tenant Name(s) (optional)" at bounding box center [552, 294] width 514 height 30
type input "[MEDICAL_DATA] Associates"
click at [389, 363] on input "Impacted Device Name(s) (optional)" at bounding box center [552, 363] width 514 height 30
click at [419, 369] on input "Impacted Device Name(s) (optional)" at bounding box center [552, 363] width 514 height 30
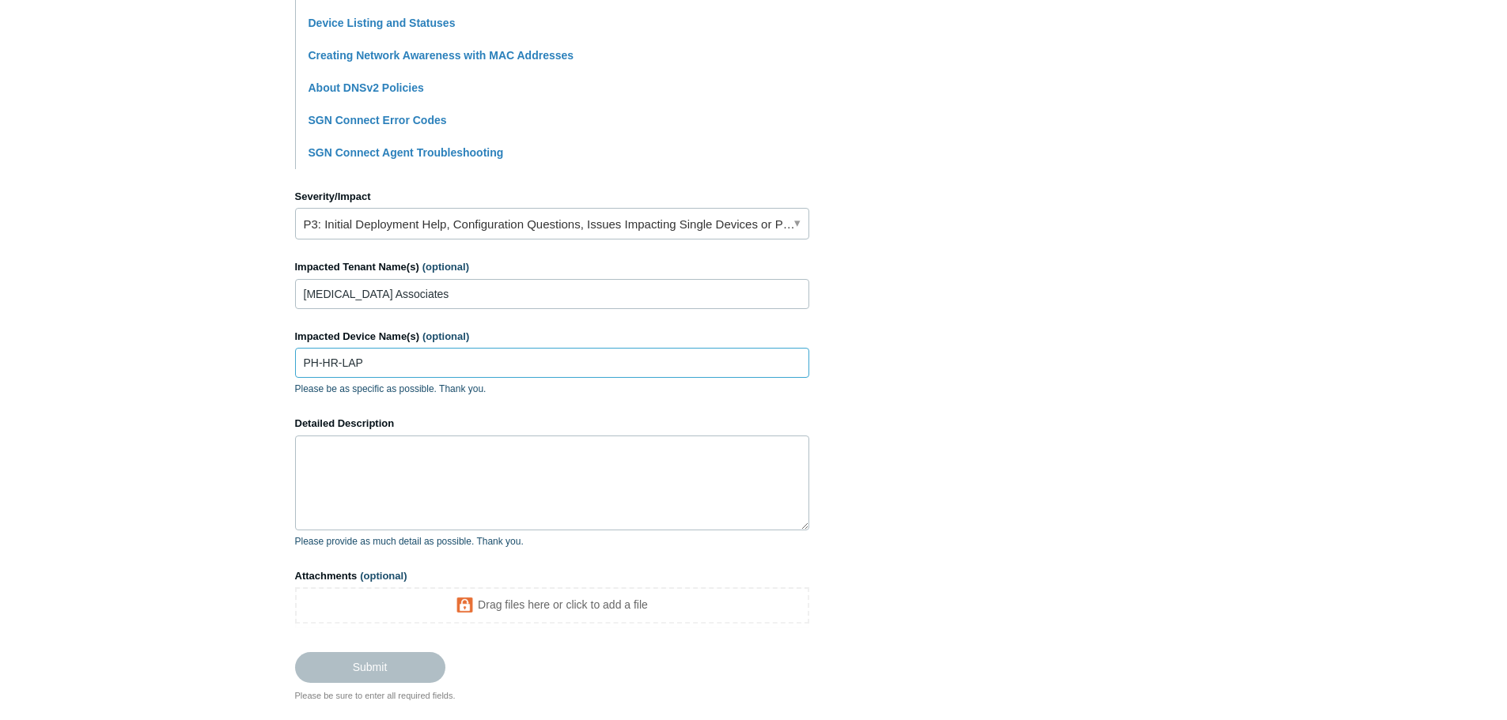
type input "PH-HR-LAP"
click at [361, 455] on textarea "Detailed Description" at bounding box center [552, 483] width 514 height 95
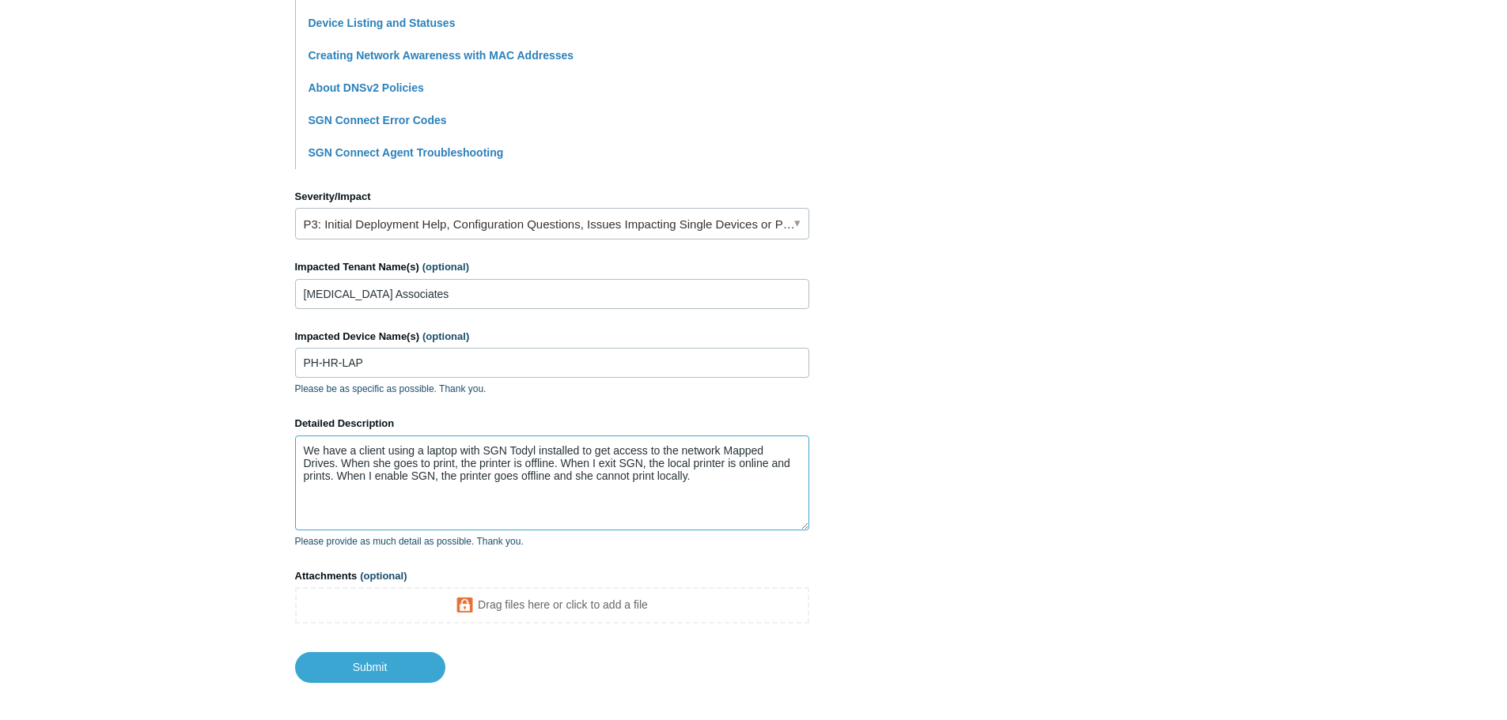
click at [455, 460] on textarea "We have a client using a laptop with SGN Todyl installed to get access to the n…" at bounding box center [552, 483] width 514 height 95
click at [688, 465] on textarea "We have a client using a laptop with SGN Todyl installed to get access to the n…" at bounding box center [552, 483] width 514 height 95
click at [448, 477] on textarea "We have a client using a laptop with SGN Todyl installed to get access to the n…" at bounding box center [552, 483] width 514 height 95
click at [440, 474] on textarea "We have a client using a laptop with SGN Todyl installed to get access to the n…" at bounding box center [552, 483] width 514 height 95
click at [766, 474] on textarea "We have a client using a laptop with SGN Todyl installed to get access to the n…" at bounding box center [552, 483] width 514 height 95
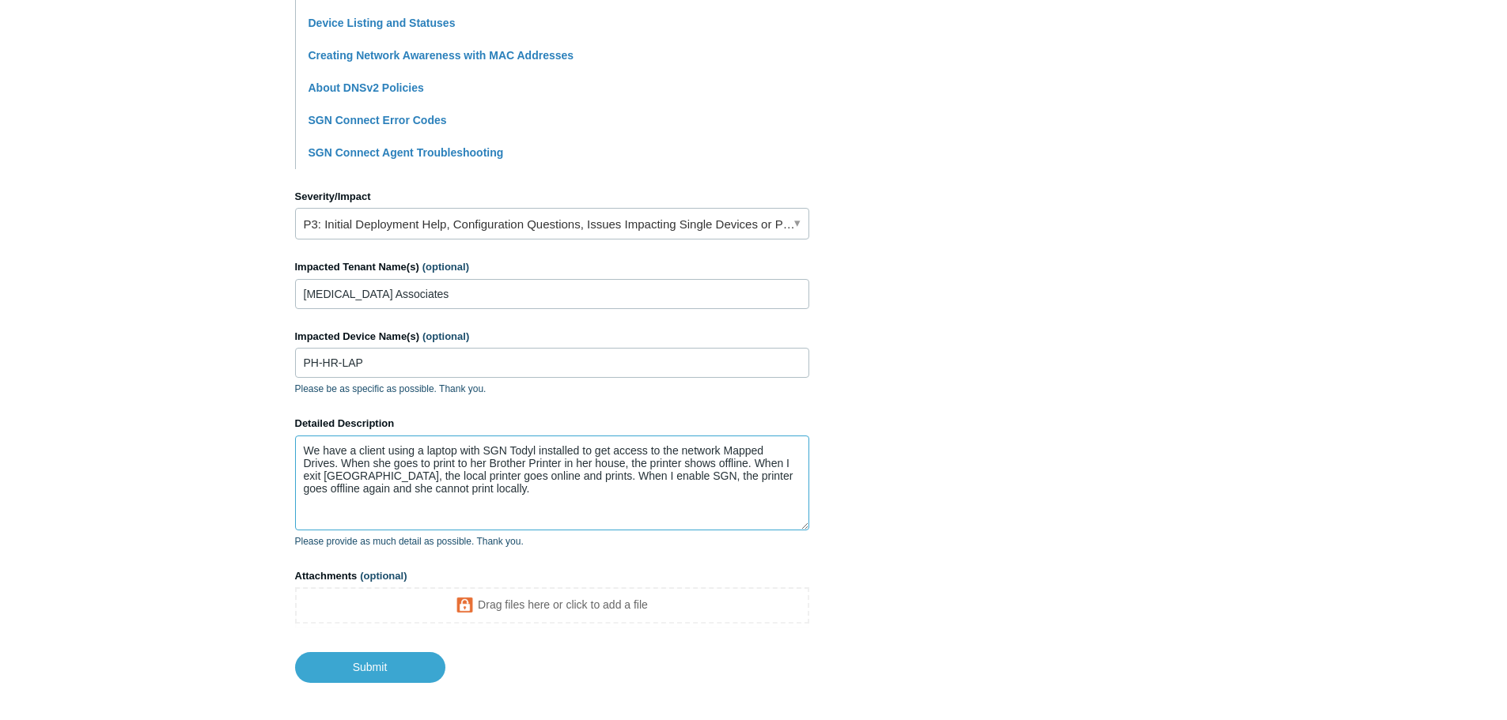
click at [484, 494] on textarea "We have a client using a laptop with SGN Todyl installed to get access to the n…" at bounding box center [552, 483] width 514 height 95
type textarea "We have a client using a laptop with SGN Todyl installed to get access to the n…"
click at [1076, 460] on section "How can we help? CC (optional) jcermak@symmetricgroup.com jsaunders@symmetricgr…" at bounding box center [753, 137] width 917 height 1094
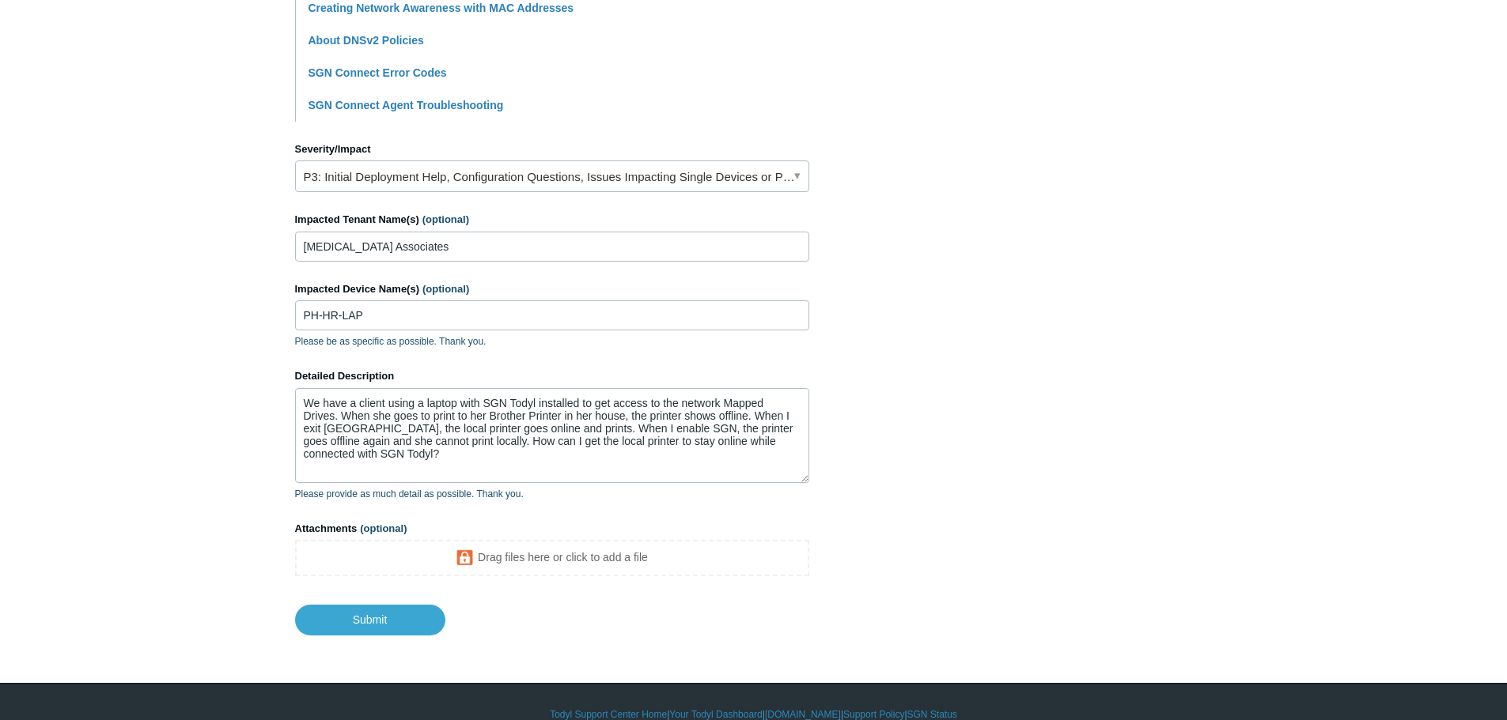
scroll to position [626, 0]
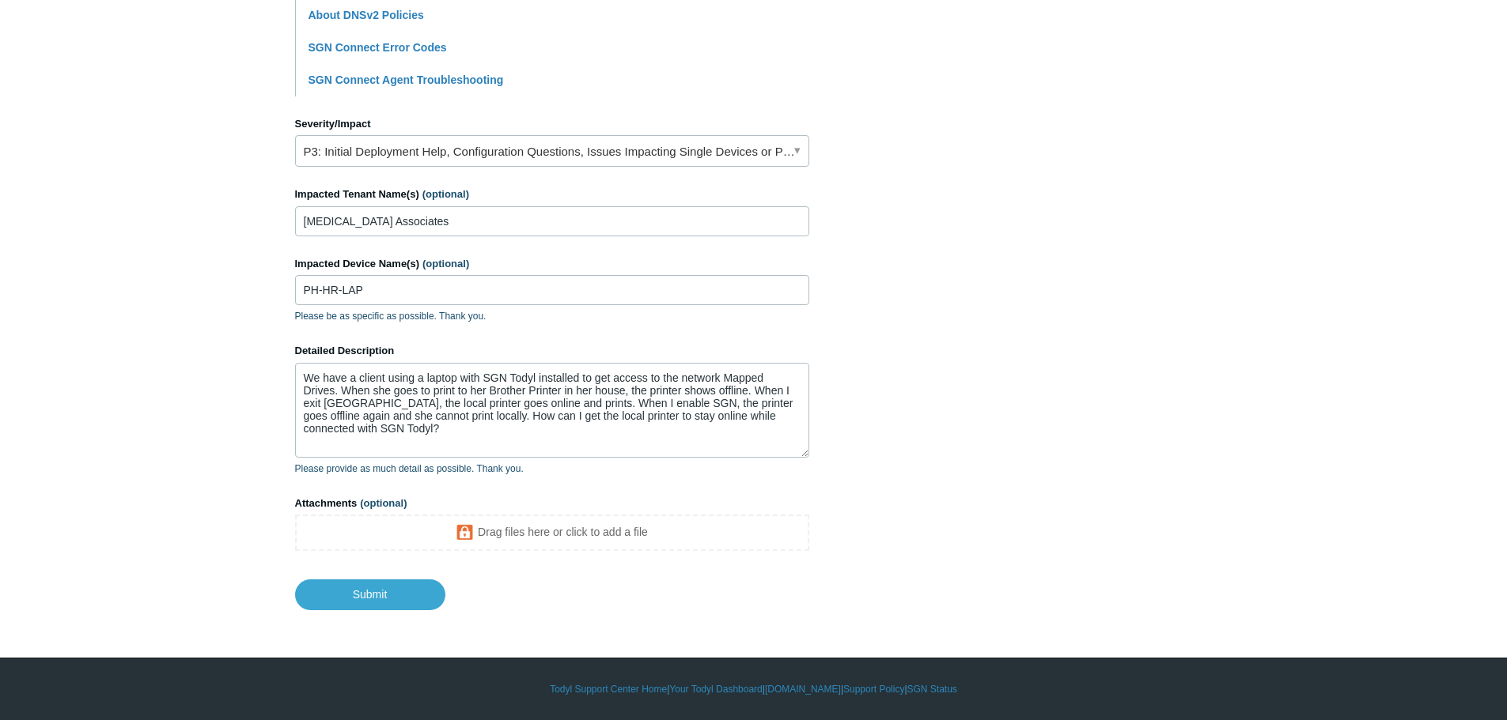
click at [931, 544] on section "How can we help? CC (optional) jcermak@symmetricgroup.com jsaunders@symmetricgr…" at bounding box center [753, 64] width 917 height 1094
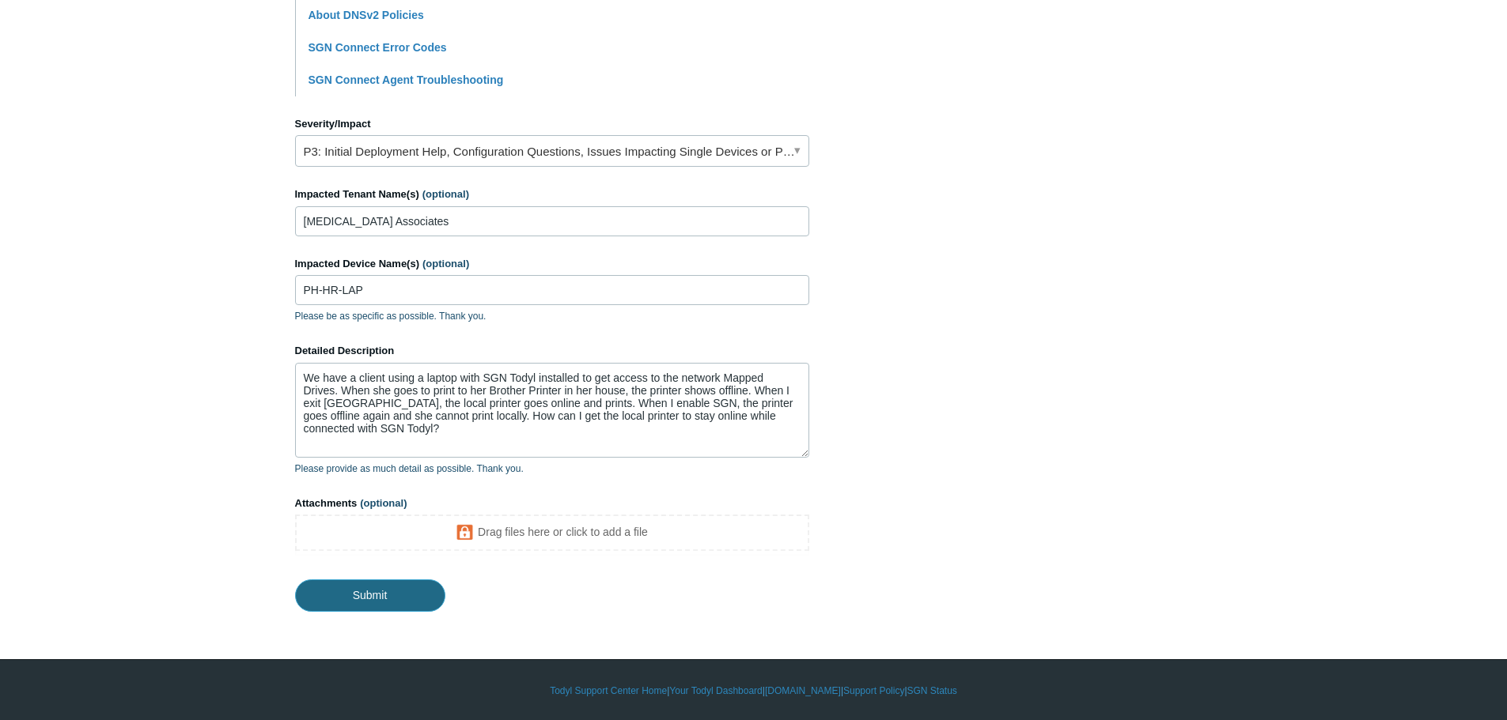
click at [391, 598] on input "Submit" at bounding box center [370, 596] width 150 height 32
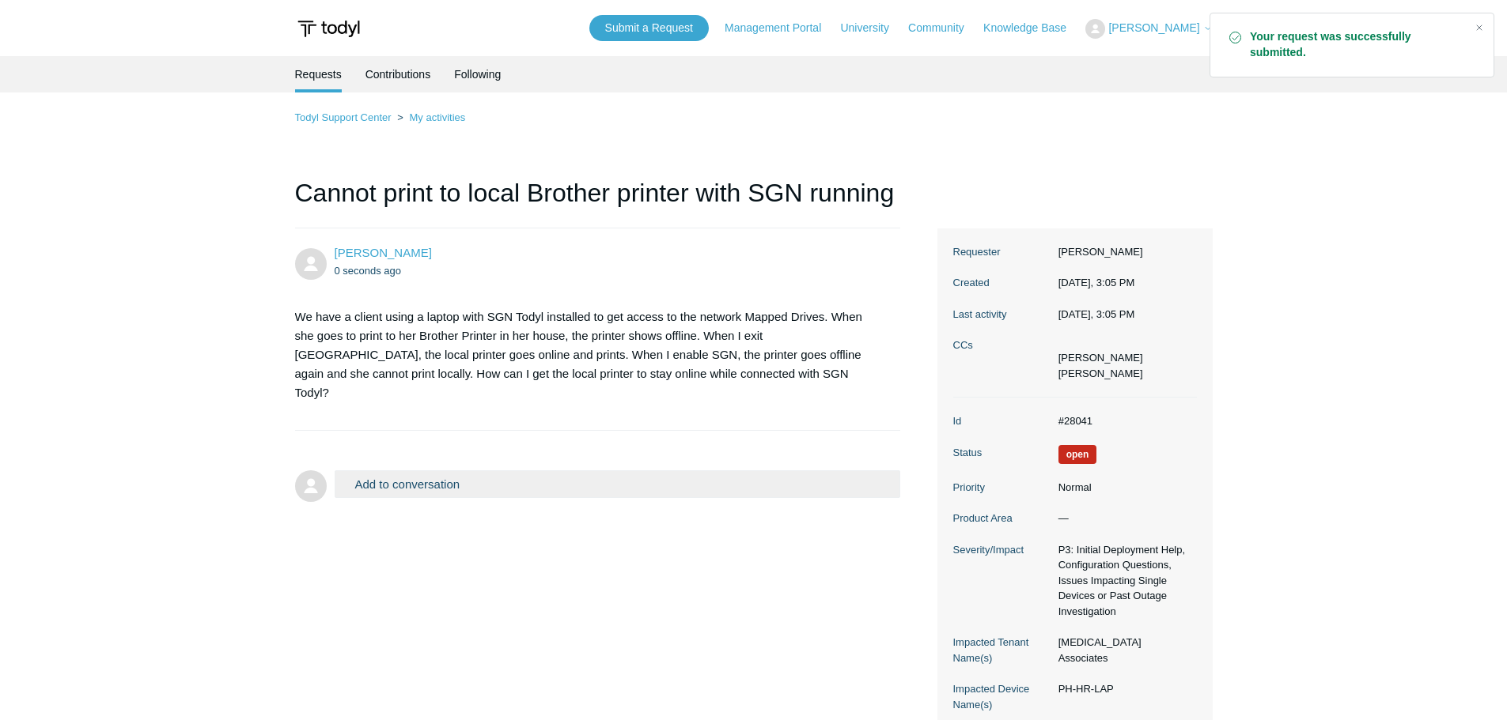
click at [1322, 376] on main "Requests Contributions Following Todyl Support Center My activities Cannot prin…" at bounding box center [753, 392] width 1507 height 672
click at [667, 543] on div "[PERSON_NAME] 0 seconds ago We have a client using a laptop with SGN Todyl inst…" at bounding box center [753, 479] width 917 height 501
click at [1368, 409] on main "Requests Contributions Following Todyl Support Center My activities Cannot prin…" at bounding box center [753, 392] width 1507 height 672
